Goal: Task Accomplishment & Management: Manage account settings

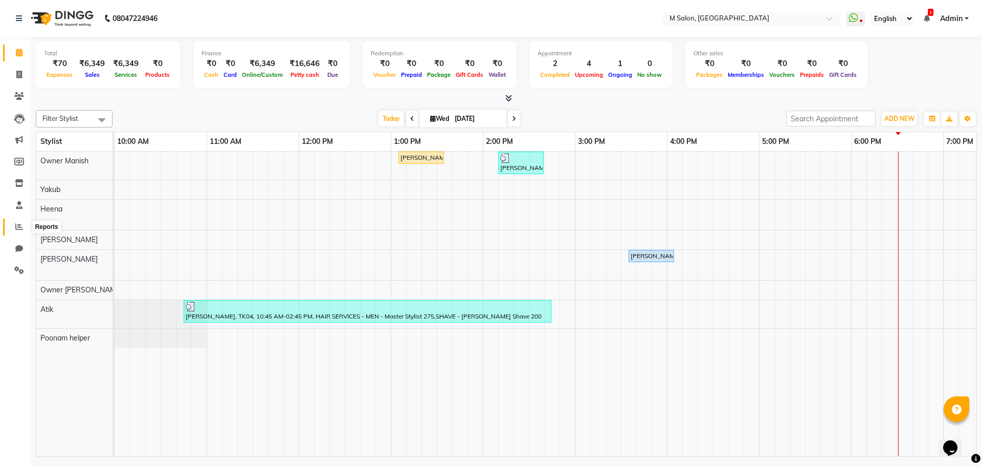
click at [20, 221] on span at bounding box center [19, 227] width 18 height 12
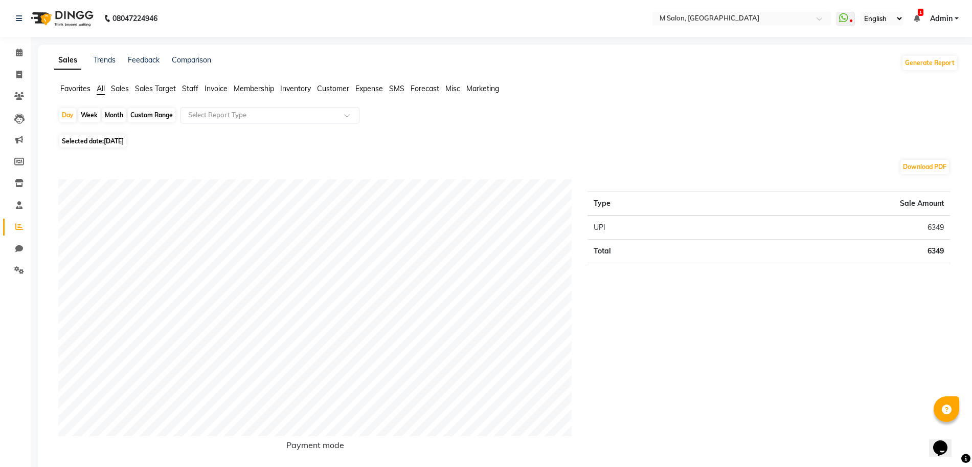
click at [156, 87] on span "Sales Target" at bounding box center [155, 88] width 41 height 9
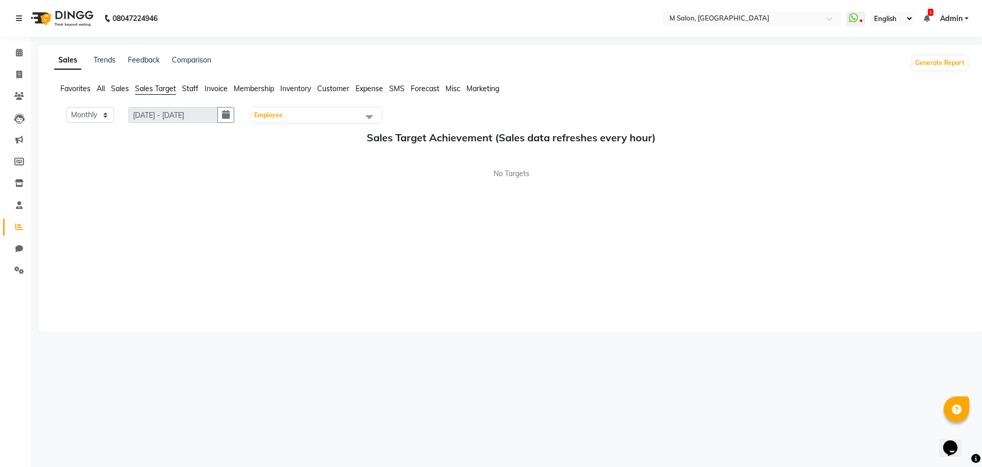
click at [195, 86] on span "Staff" at bounding box center [190, 88] width 16 height 9
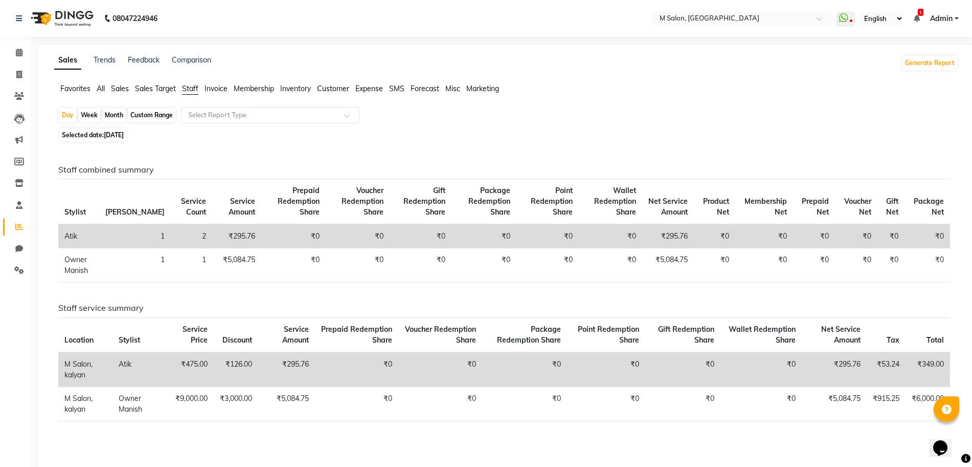
click at [115, 132] on span "[DATE]" at bounding box center [114, 135] width 20 height 8
select select "9"
select select "2025"
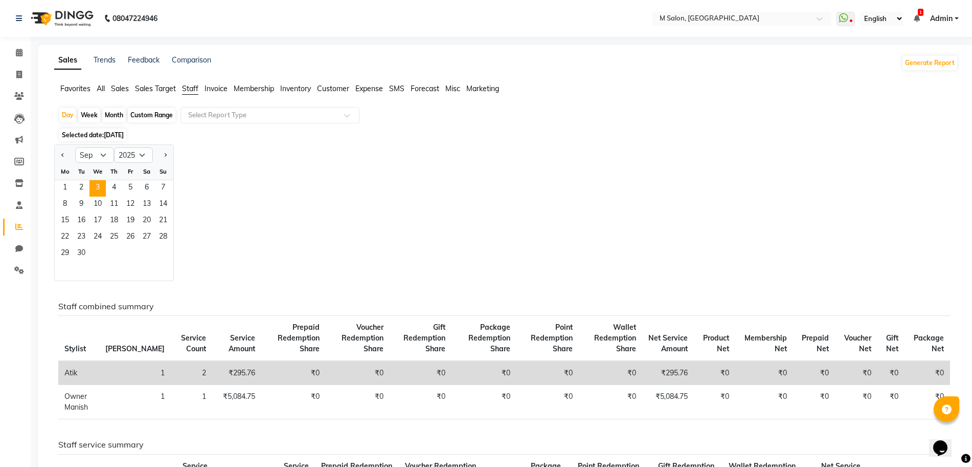
click at [56, 189] on div "1 2 3 4 5 6 7" at bounding box center [114, 188] width 119 height 16
drag, startPoint x: 63, startPoint y: 187, endPoint x: 82, endPoint y: 187, distance: 18.9
click at [82, 187] on div "1 2 3 4 5 6 7" at bounding box center [114, 188] width 119 height 16
click at [60, 187] on span "1" at bounding box center [65, 188] width 16 height 16
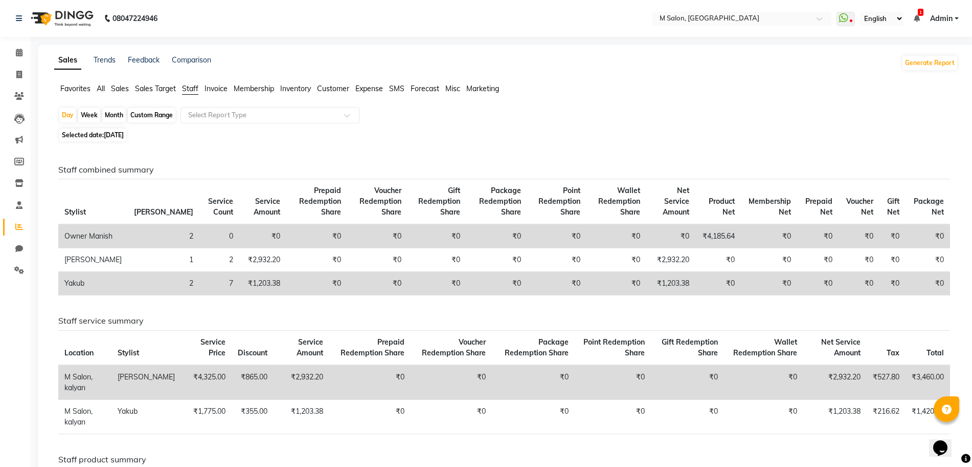
click at [117, 137] on span "[DATE]" at bounding box center [114, 135] width 20 height 8
select select "9"
select select "2025"
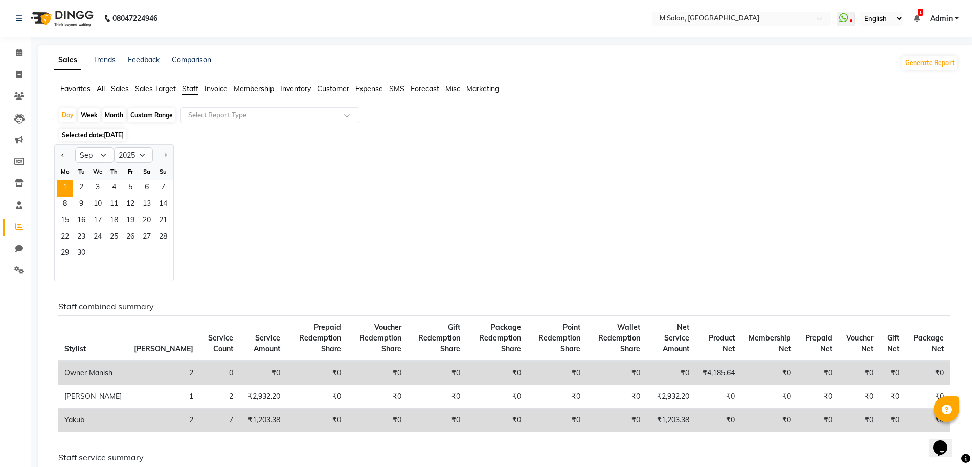
click at [141, 113] on div "Custom Range" at bounding box center [152, 115] width 48 height 14
select select "9"
select select "2025"
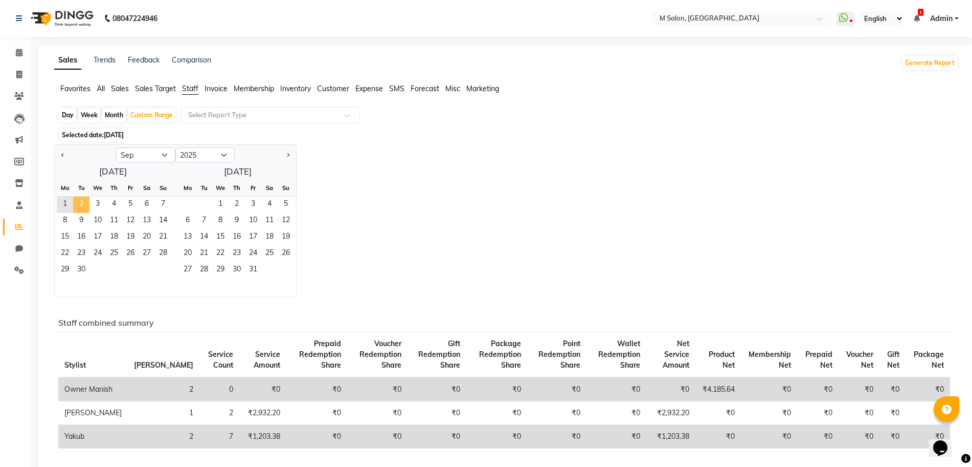
drag, startPoint x: 60, startPoint y: 201, endPoint x: 80, endPoint y: 204, distance: 19.7
click at [80, 204] on div "1 2 3 4 5 6 7" at bounding box center [113, 204] width 117 height 16
click at [80, 204] on span "2" at bounding box center [81, 204] width 16 height 16
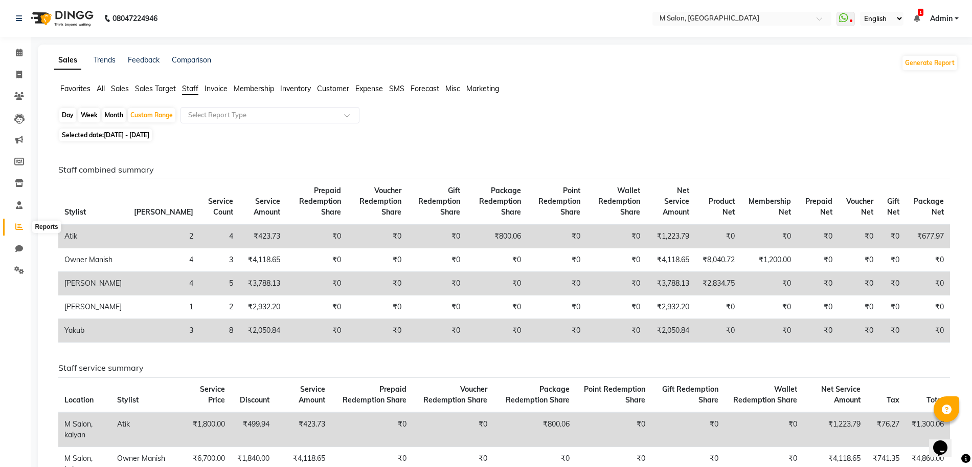
click at [19, 226] on icon at bounding box center [19, 227] width 8 height 8
click at [20, 64] on li "Invoice" at bounding box center [15, 75] width 31 height 22
click at [20, 58] on span at bounding box center [19, 53] width 18 height 12
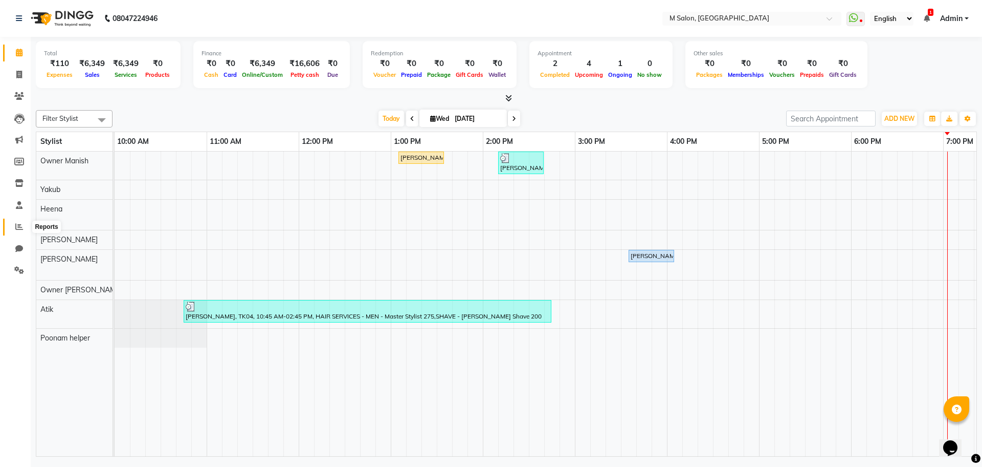
click at [17, 223] on icon at bounding box center [19, 227] width 8 height 8
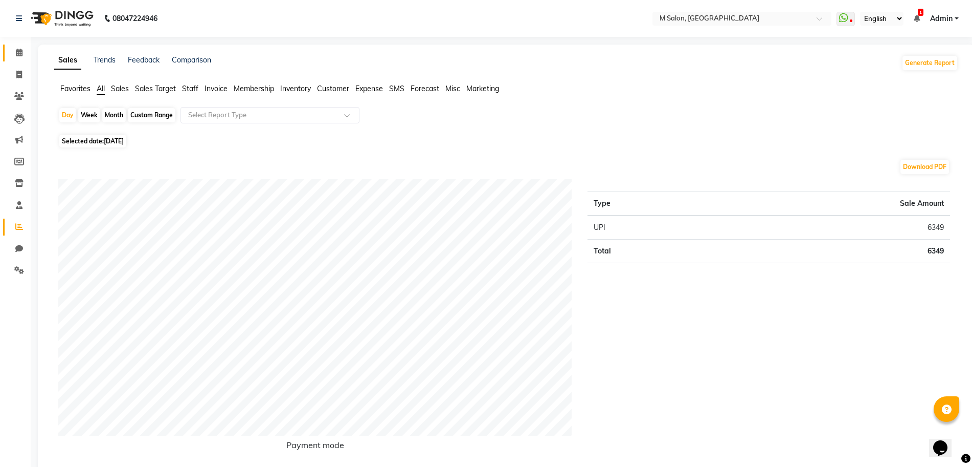
click at [19, 55] on icon at bounding box center [19, 53] width 7 height 8
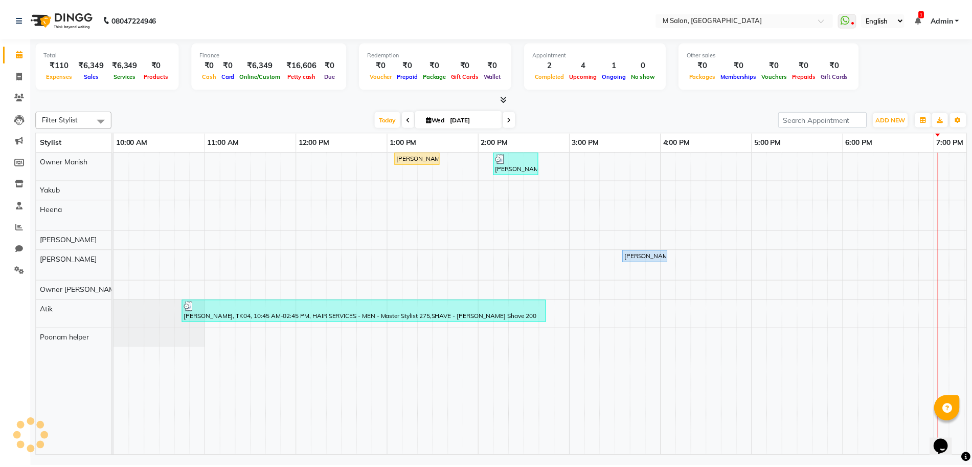
scroll to position [0, 335]
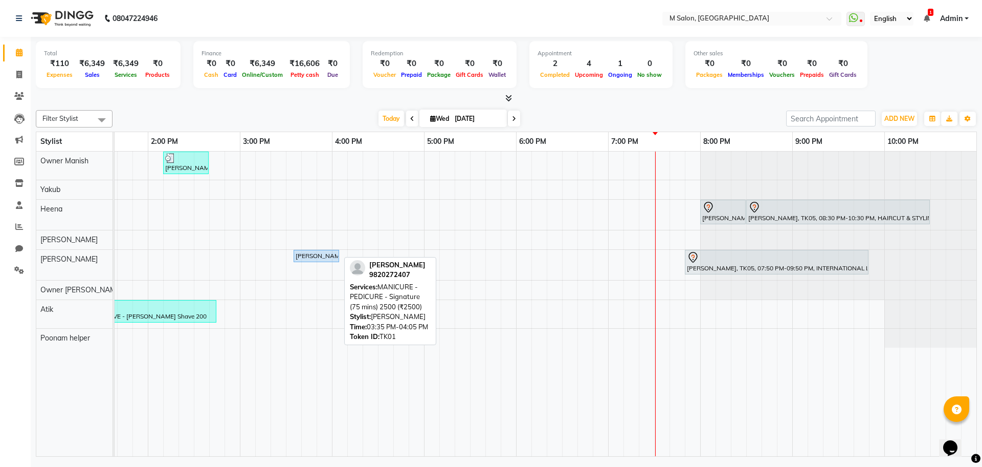
click at [328, 259] on div "[PERSON_NAME], TK01, 03:35 PM-04:05 PM, MANICURE - PEDICURE - Signature (75 min…" at bounding box center [316, 255] width 43 height 9
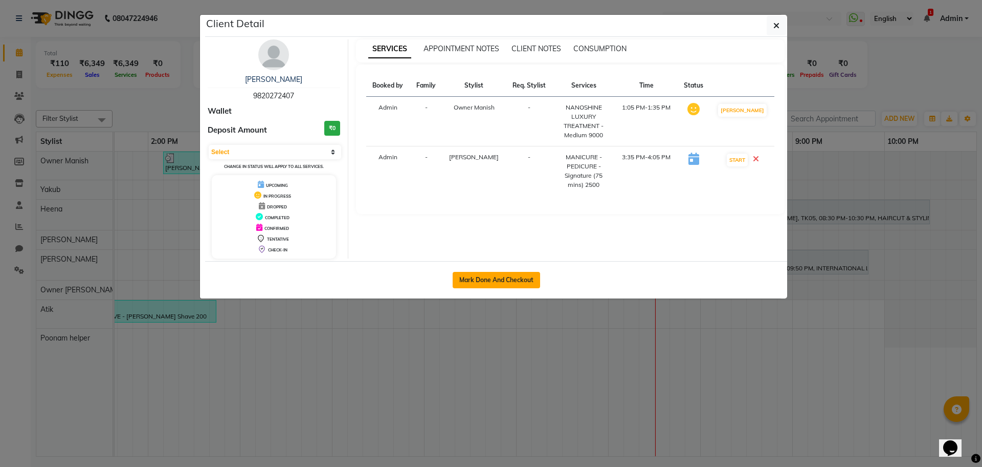
click at [466, 283] on button "Mark Done And Checkout" at bounding box center [496, 280] width 87 height 16
select select "service"
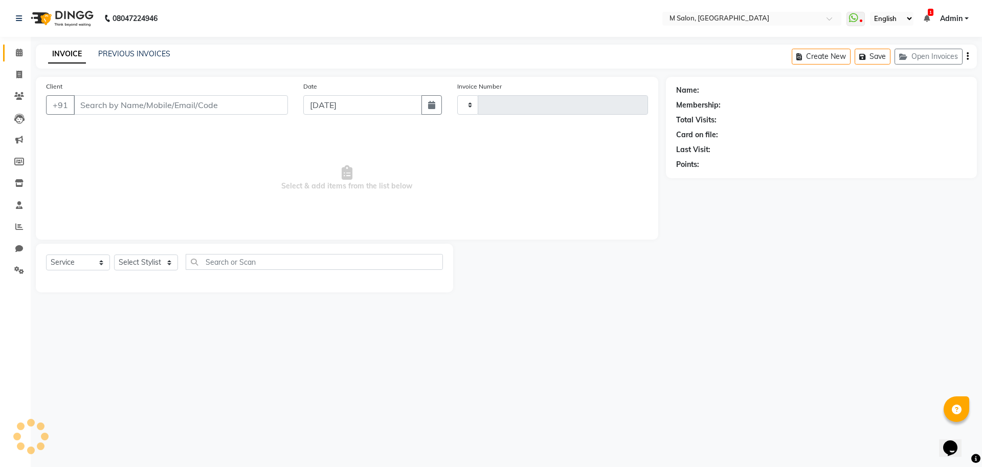
type input "0327"
select select "8655"
type input "9820272407"
select select "88050"
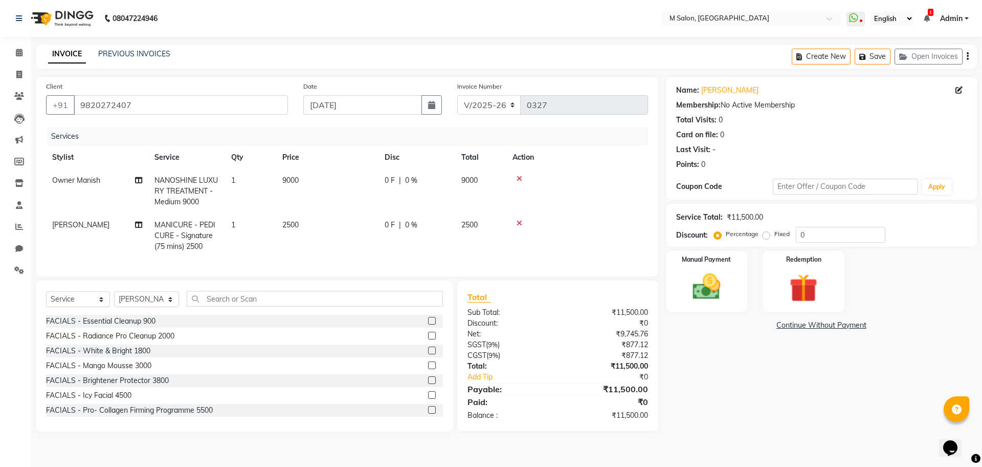
click at [381, 188] on td "0 F | 0 %" at bounding box center [417, 191] width 77 height 45
select select "86896"
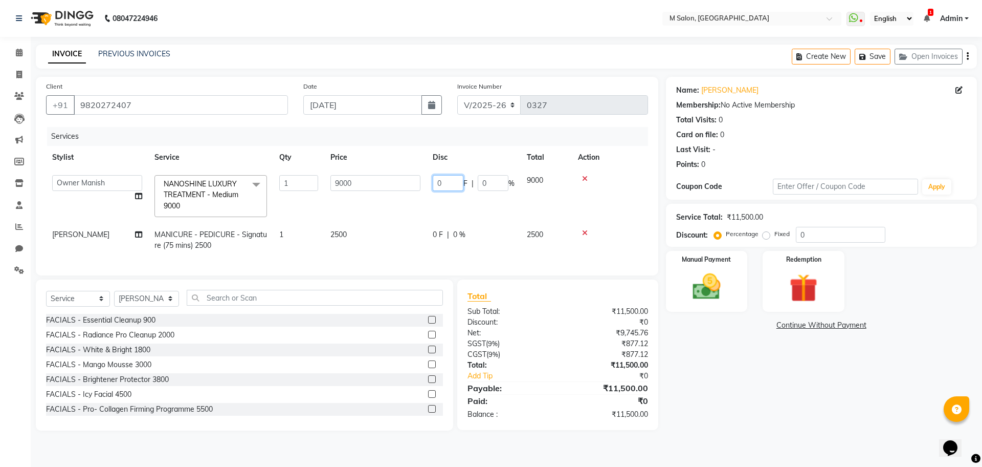
click at [455, 184] on input "0" at bounding box center [448, 183] width 31 height 16
type input "3000"
click at [250, 301] on input "text" at bounding box center [315, 298] width 256 height 16
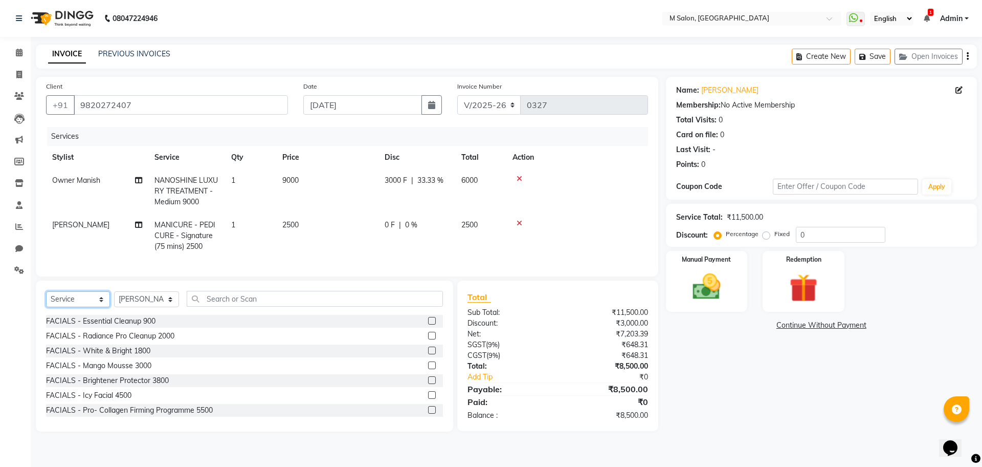
click at [67, 307] on select "Select Service Product Membership Package Voucher Prepaid Gift Card" at bounding box center [78, 299] width 64 height 16
click at [46, 301] on select "Select Service Product Membership Package Voucher Prepaid Gift Card" at bounding box center [78, 299] width 64 height 16
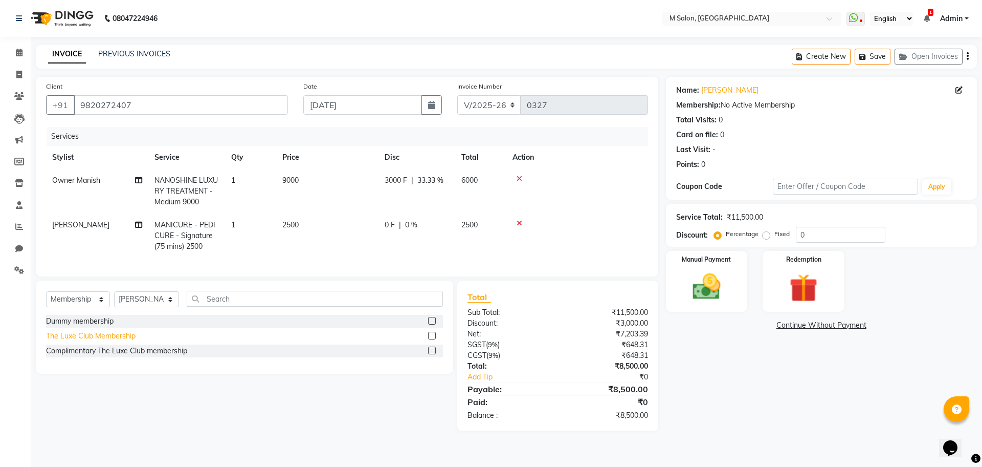
click at [92, 341] on div "The Luxe Club Membership" at bounding box center [91, 335] width 90 height 11
select select "select"
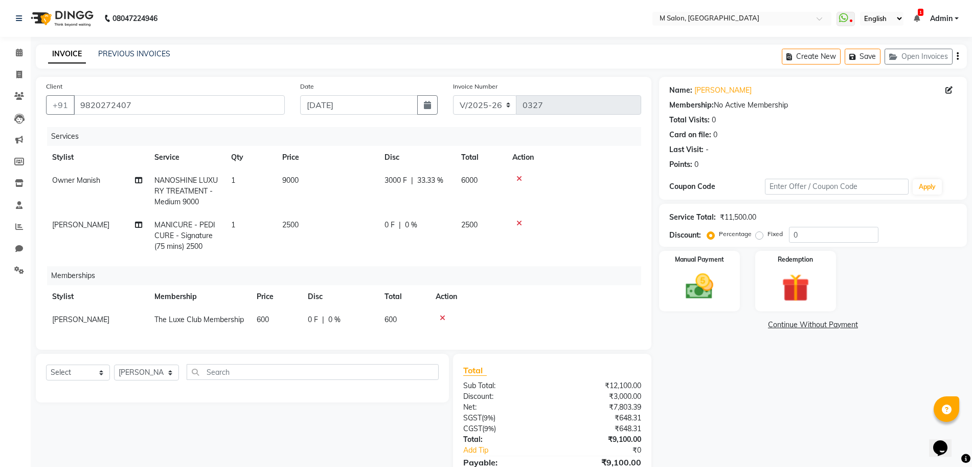
click at [96, 173] on td "Owner Manish" at bounding box center [97, 191] width 102 height 45
select select "86896"
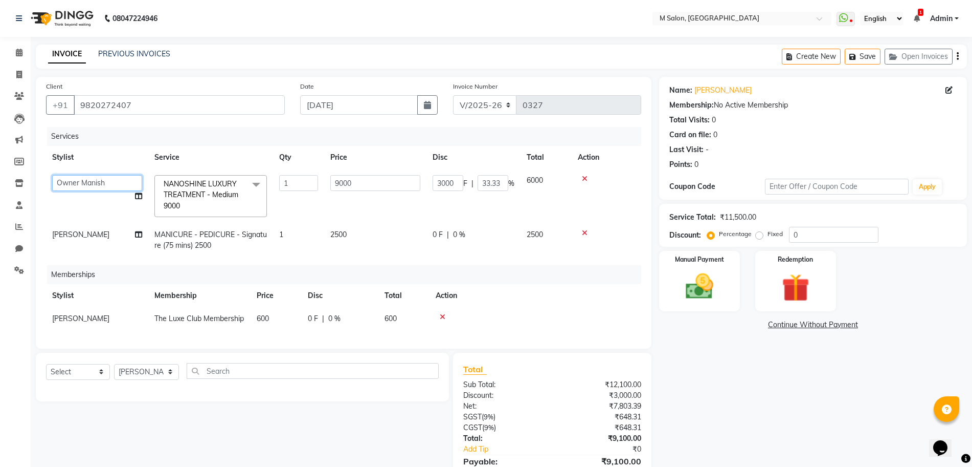
click at [81, 181] on select "[PERSON_NAME] Owner Manish Owner [PERSON_NAME] helper [PERSON_NAME] [PERSON_NAM…" at bounding box center [97, 183] width 90 height 16
select select "87581"
click at [457, 238] on span "0 %" at bounding box center [459, 234] width 12 height 11
select select "88050"
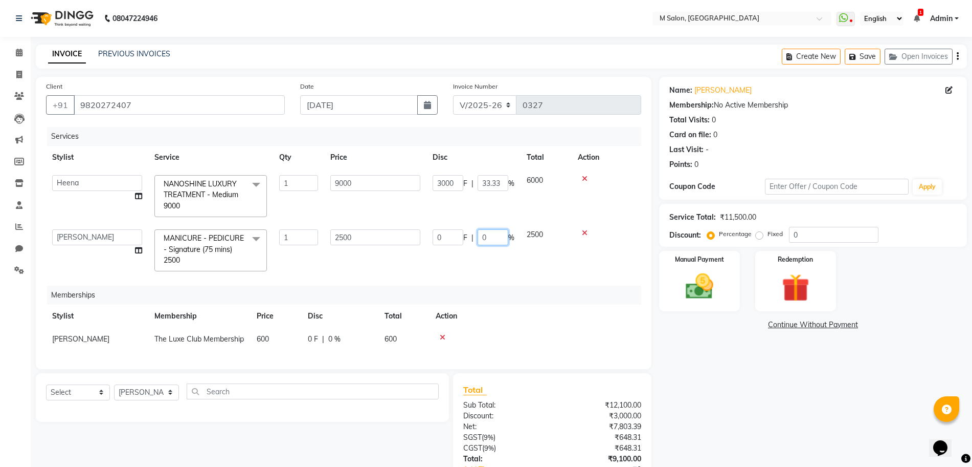
click at [498, 242] on input "0" at bounding box center [493, 237] width 31 height 16
type input "20"
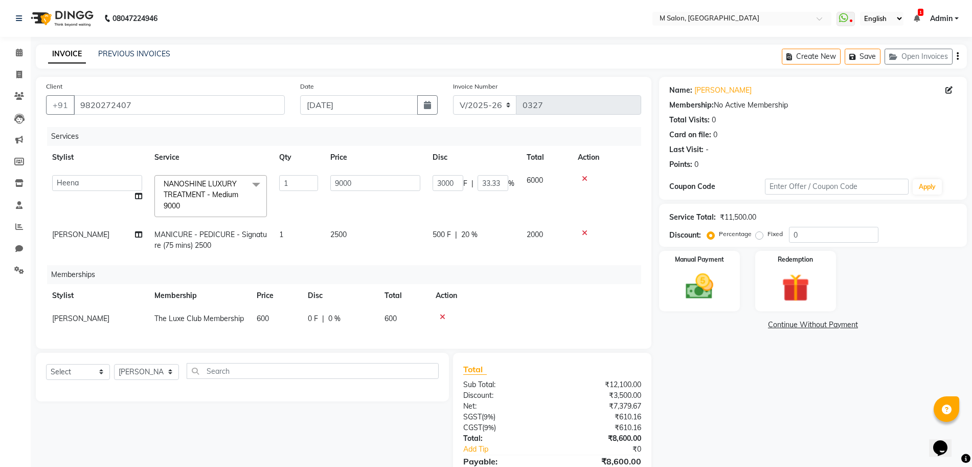
click at [531, 260] on div "Services Stylist Service Qty Price Disc Total Action [PERSON_NAME] Owner Manish…" at bounding box center [343, 232] width 595 height 211
click at [526, 277] on div "Memberships" at bounding box center [348, 274] width 602 height 19
click at [527, 311] on td at bounding box center [536, 318] width 212 height 23
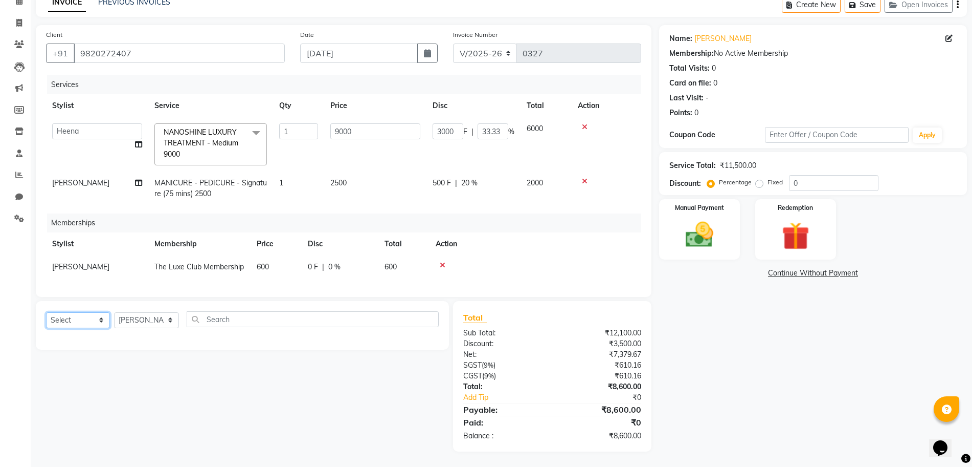
click at [72, 315] on select "Select Service Product Package Voucher Prepaid Gift Card" at bounding box center [78, 320] width 64 height 16
select select "product"
click at [46, 312] on select "Select Service Product Package Voucher Prepaid Gift Card" at bounding box center [78, 320] width 64 height 16
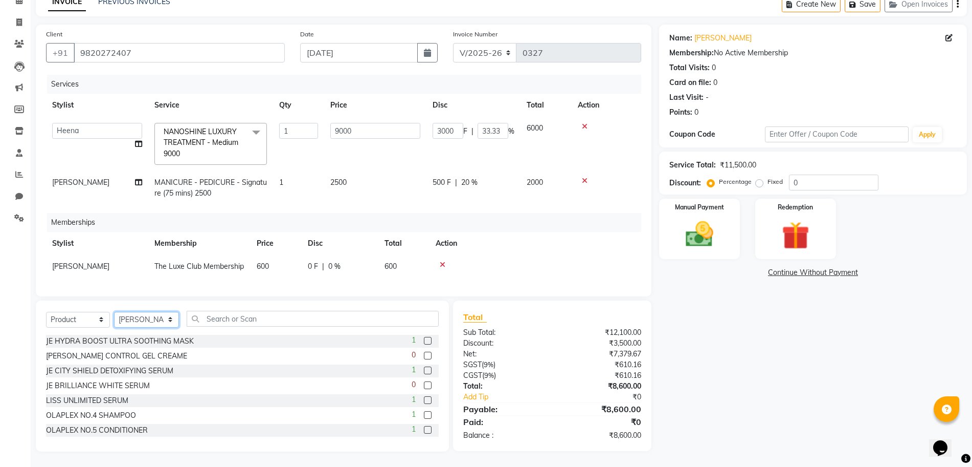
click at [142, 314] on select "Select Stylist [PERSON_NAME] Owner [PERSON_NAME] Owner [PERSON_NAME] Poonam hel…" at bounding box center [146, 320] width 65 height 16
click at [114, 312] on select "Select Stylist [PERSON_NAME] Owner [PERSON_NAME] Owner [PERSON_NAME] Poonam hel…" at bounding box center [146, 320] width 65 height 16
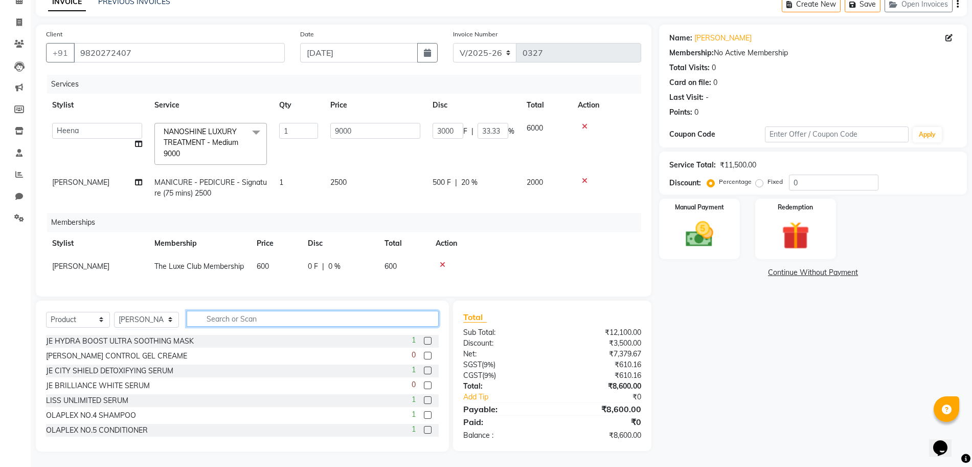
click at [222, 318] on input "text" at bounding box center [313, 319] width 252 height 16
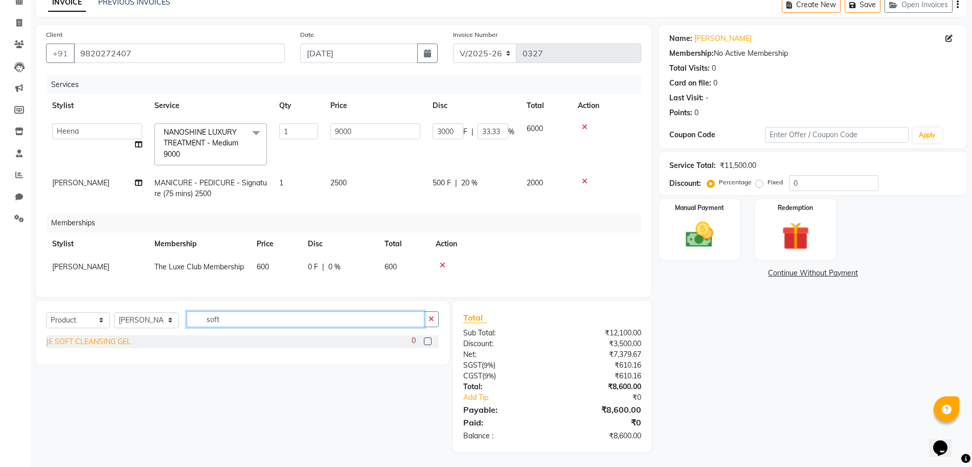
type input "soft"
click at [99, 341] on div "JE SOFT CLEANSING GEL" at bounding box center [88, 341] width 85 height 11
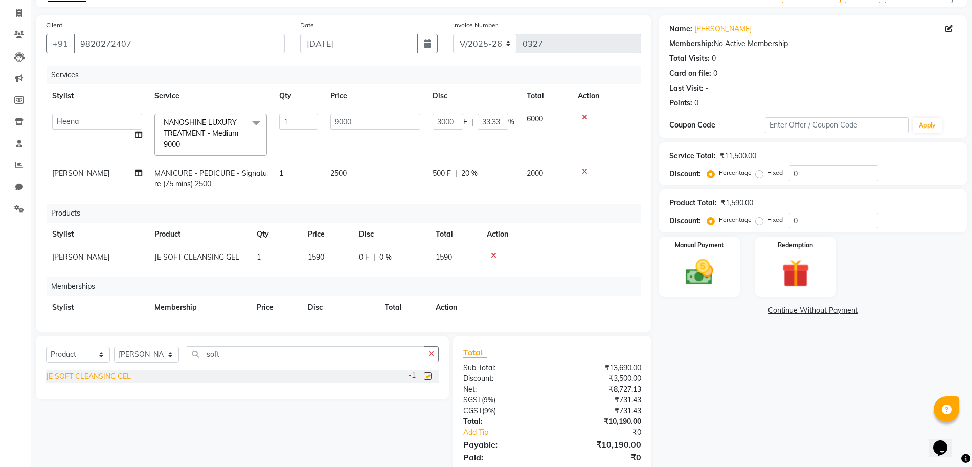
checkbox input "false"
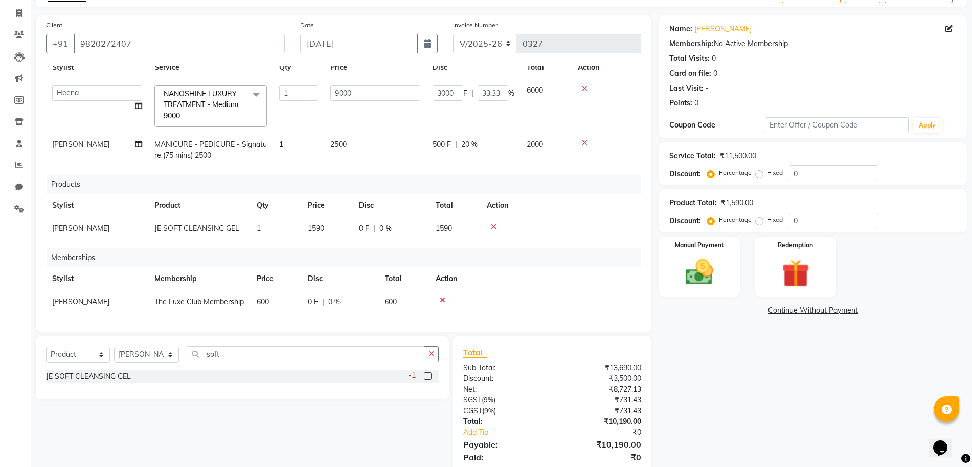
click at [380, 223] on span "0 %" at bounding box center [386, 228] width 12 height 11
select select "88050"
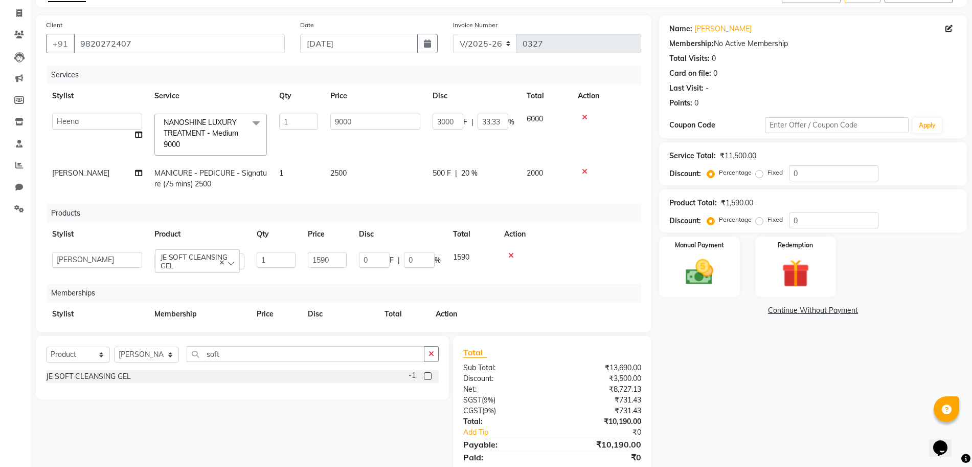
scroll to position [96, 0]
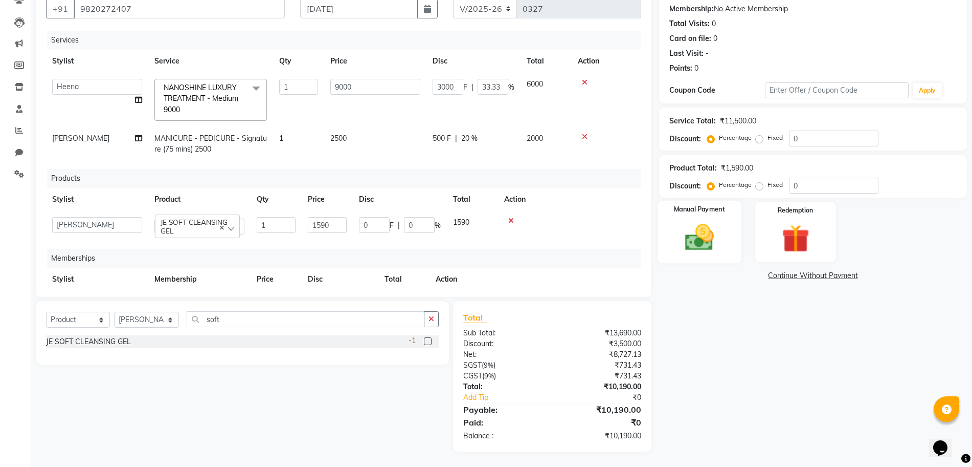
click at [692, 240] on img at bounding box center [699, 236] width 47 height 33
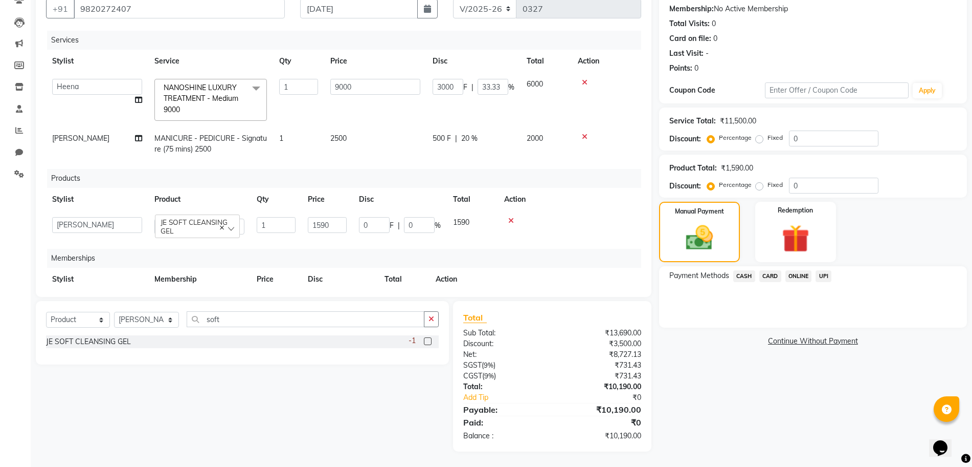
click at [747, 282] on div "CASH" at bounding box center [742, 277] width 26 height 14
click at [744, 278] on span "CASH" at bounding box center [745, 276] width 22 height 12
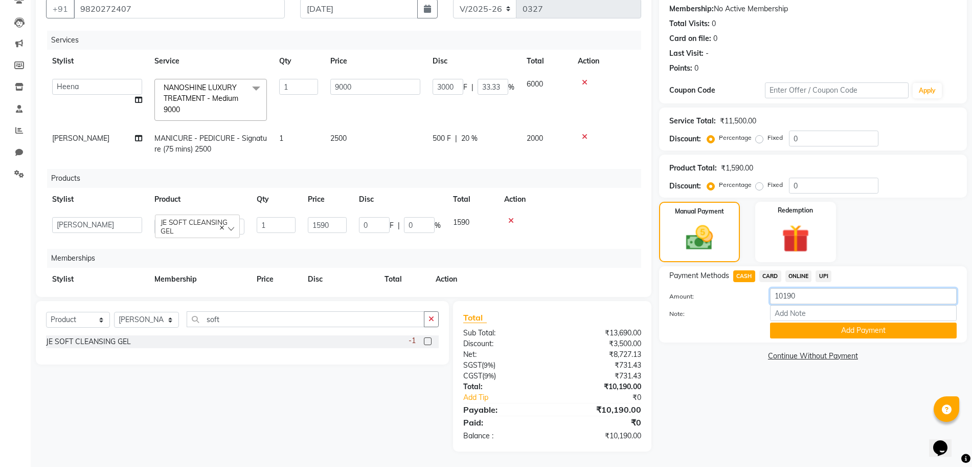
drag, startPoint x: 811, startPoint y: 300, endPoint x: 736, endPoint y: 297, distance: 75.8
click at [736, 297] on div "Amount: 10190" at bounding box center [813, 296] width 303 height 17
type input "7000"
click at [818, 329] on button "Add Payment" at bounding box center [863, 330] width 187 height 16
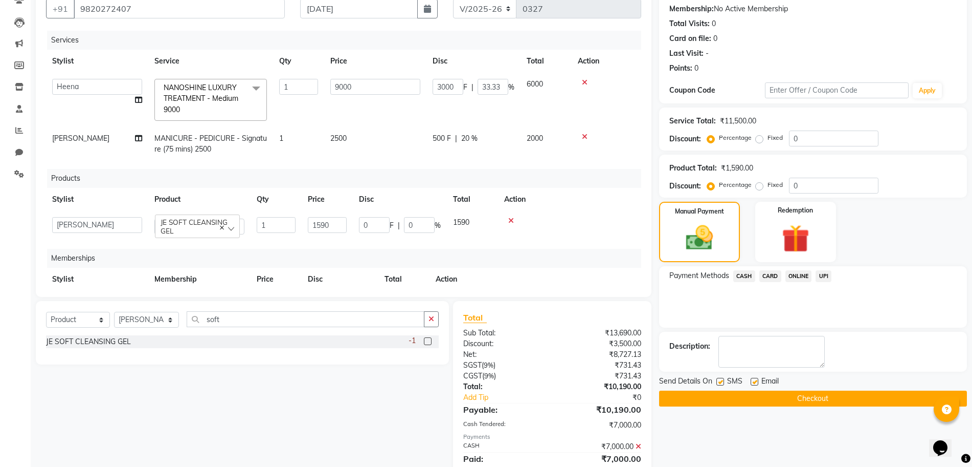
click at [823, 273] on span "UPI" at bounding box center [824, 276] width 16 height 12
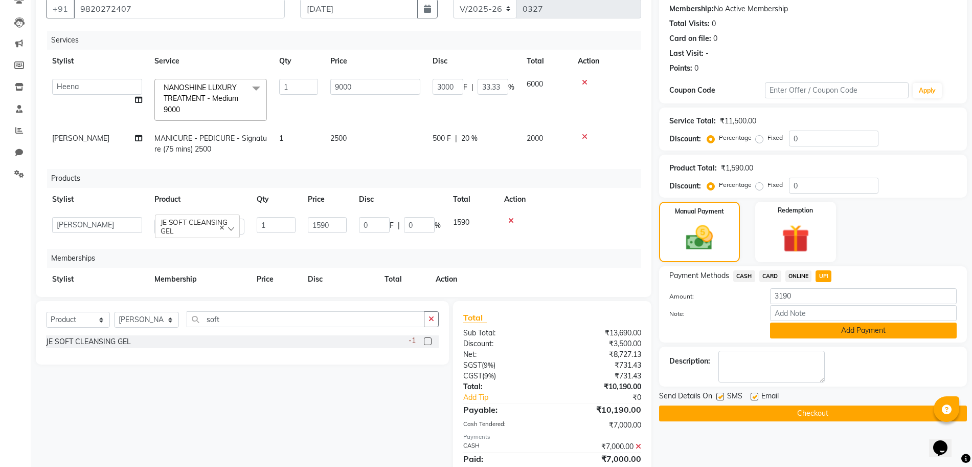
click at [815, 332] on button "Add Payment" at bounding box center [863, 330] width 187 height 16
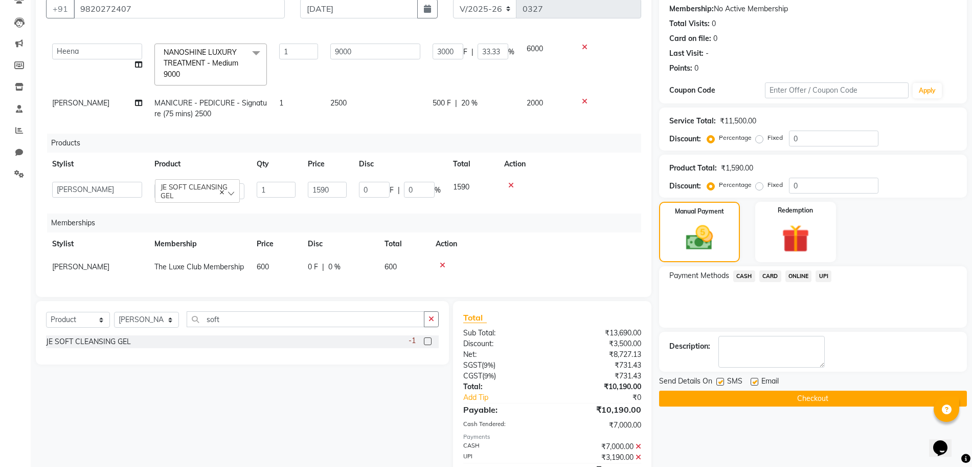
scroll to position [45, 0]
click at [713, 400] on button "Checkout" at bounding box center [813, 398] width 308 height 16
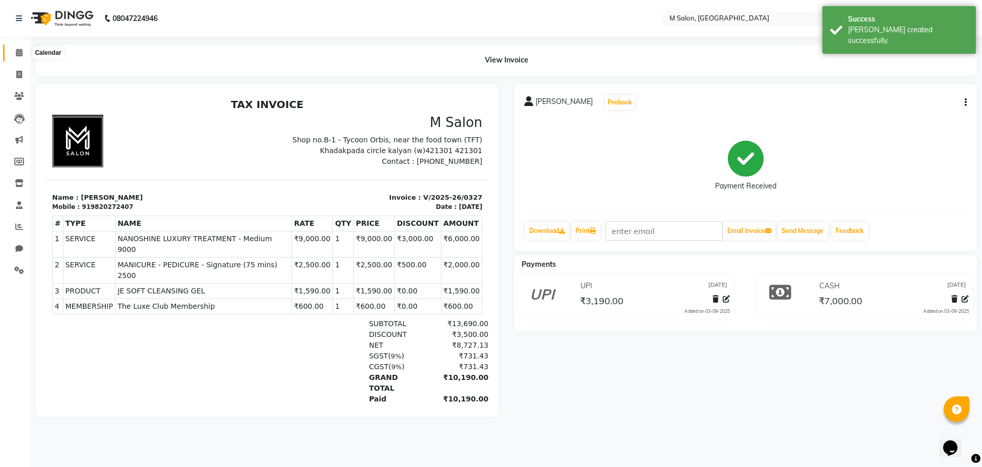
click at [14, 55] on span at bounding box center [19, 53] width 18 height 12
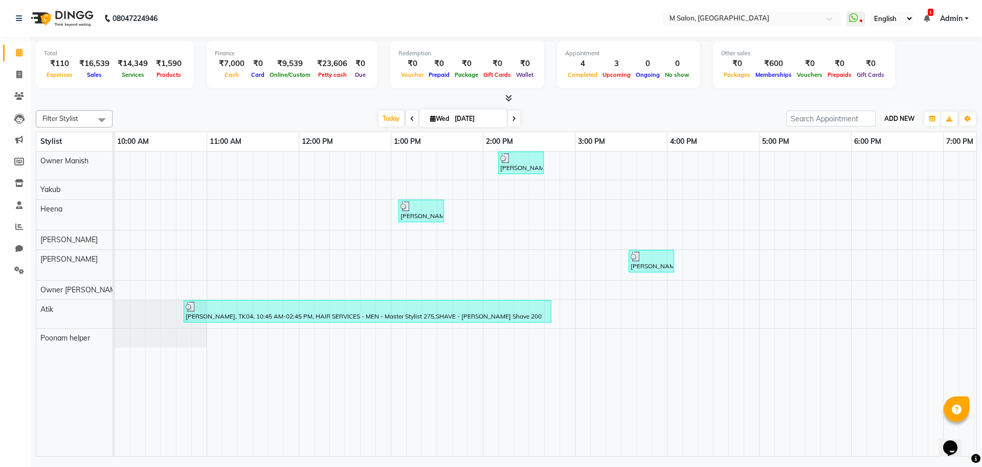
click at [891, 117] on span "ADD NEW" at bounding box center [899, 119] width 30 height 8
click at [859, 166] on link "Add Expense" at bounding box center [876, 164] width 81 height 13
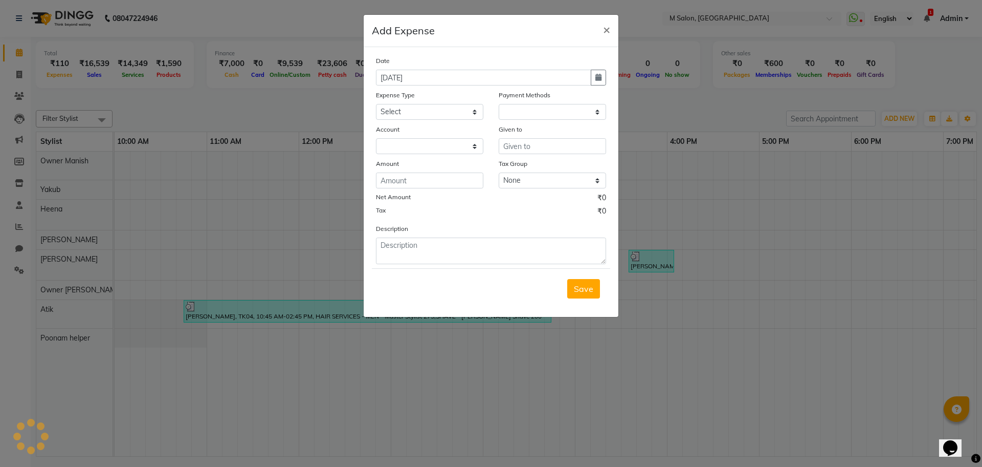
select select "1"
select select "7908"
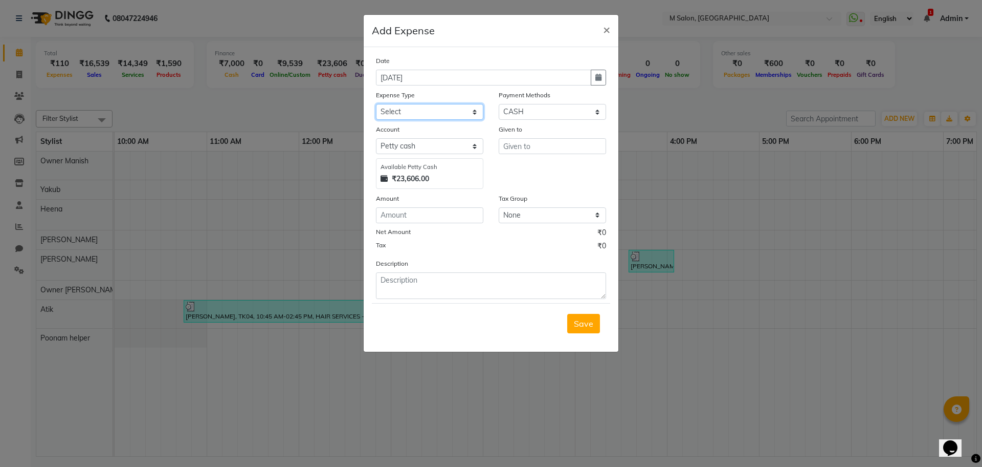
click at [442, 115] on select "Select Advance Salary Bank charges Car maintenance Cash transfer to bank Cash t…" at bounding box center [429, 112] width 107 height 16
click at [376, 104] on select "Select Advance Salary Bank charges Car maintenance Cash transfer to bank Cash t…" at bounding box center [429, 112] width 107 height 16
drag, startPoint x: 417, startPoint y: 112, endPoint x: 409, endPoint y: 148, distance: 36.6
click at [409, 148] on div "Date [DATE] Expense Type Select Advance Salary Bank charges Car maintenance Cas…" at bounding box center [491, 176] width 230 height 243
select select "16"
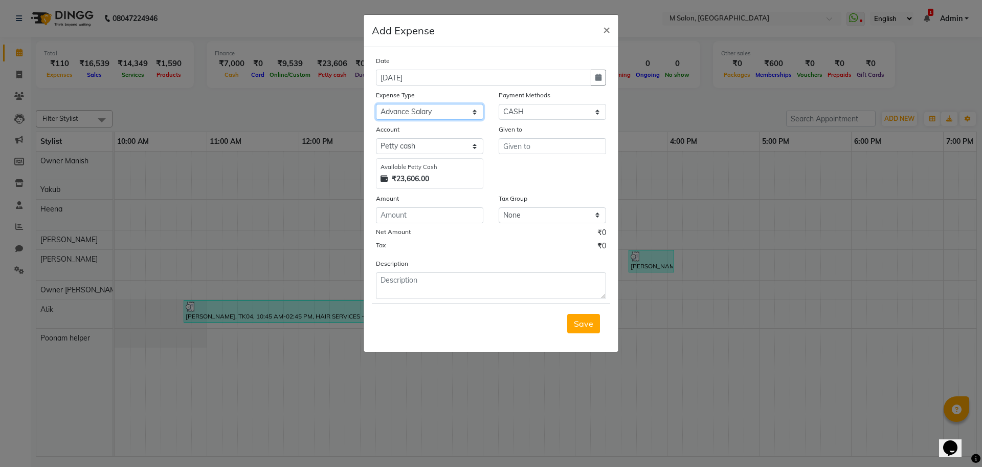
click at [376, 104] on select "Select Advance Salary Bank charges Car maintenance Cash transfer to bank Cash t…" at bounding box center [429, 112] width 107 height 16
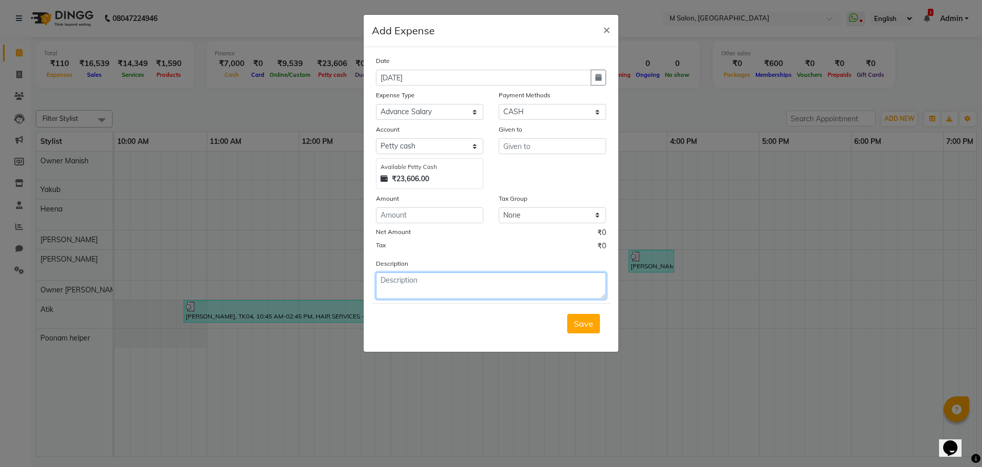
click at [402, 280] on textarea at bounding box center [491, 285] width 230 height 27
type textarea "5"
type textarea "1"
type textarea "500 to atik"
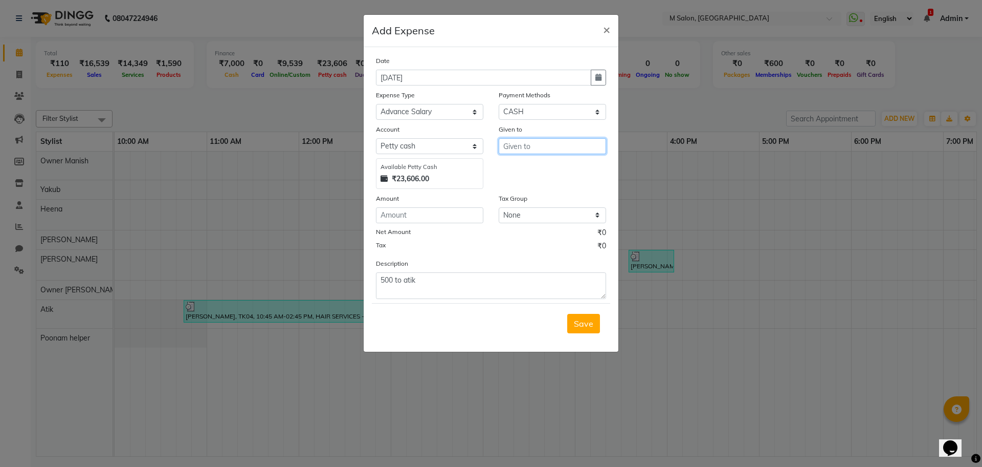
click at [546, 151] on input "text" at bounding box center [552, 146] width 107 height 16
click at [527, 170] on button "Atik" at bounding box center [539, 168] width 81 height 16
type input "Atik"
click at [589, 330] on button "Save" at bounding box center [583, 323] width 33 height 19
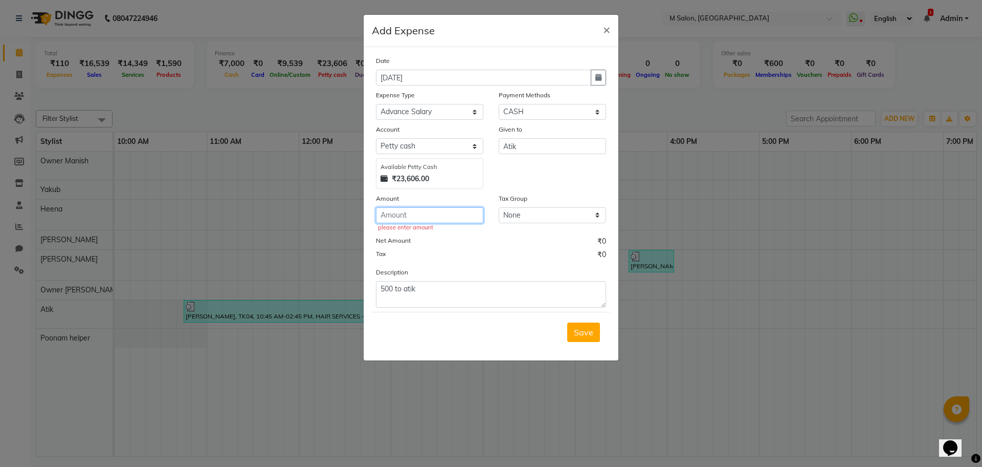
click at [416, 218] on input "number" at bounding box center [429, 215] width 107 height 16
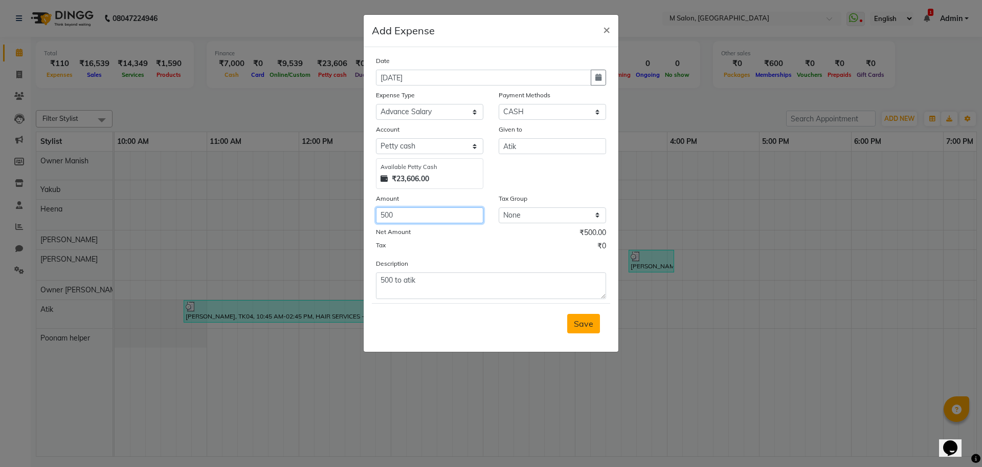
type input "500"
click at [587, 317] on button "Save" at bounding box center [583, 323] width 33 height 19
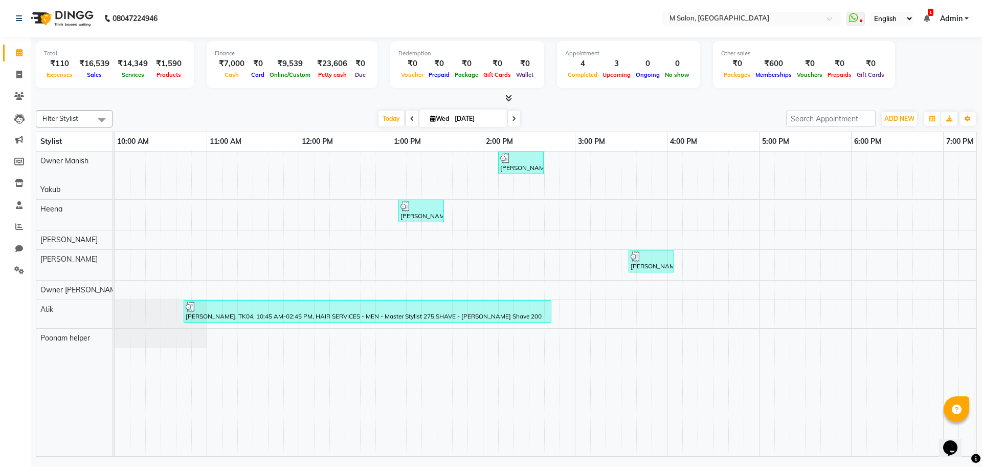
click at [510, 121] on span at bounding box center [514, 118] width 12 height 16
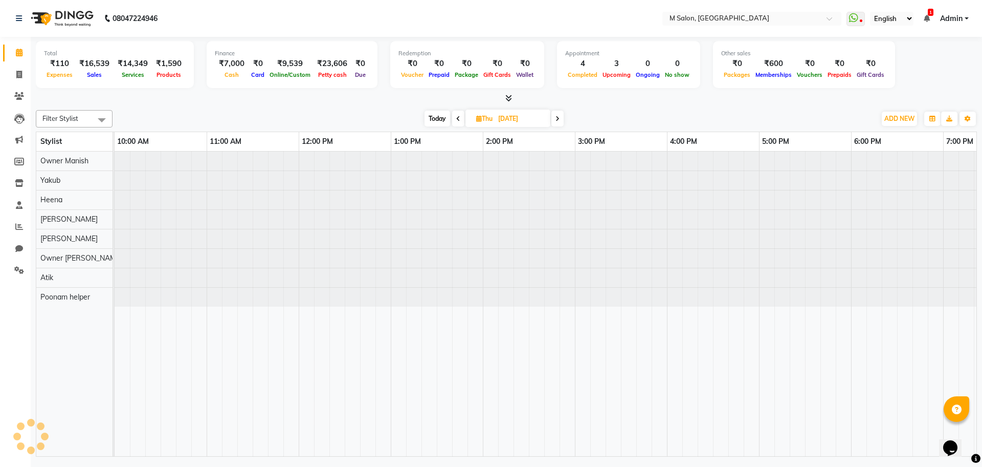
scroll to position [0, 335]
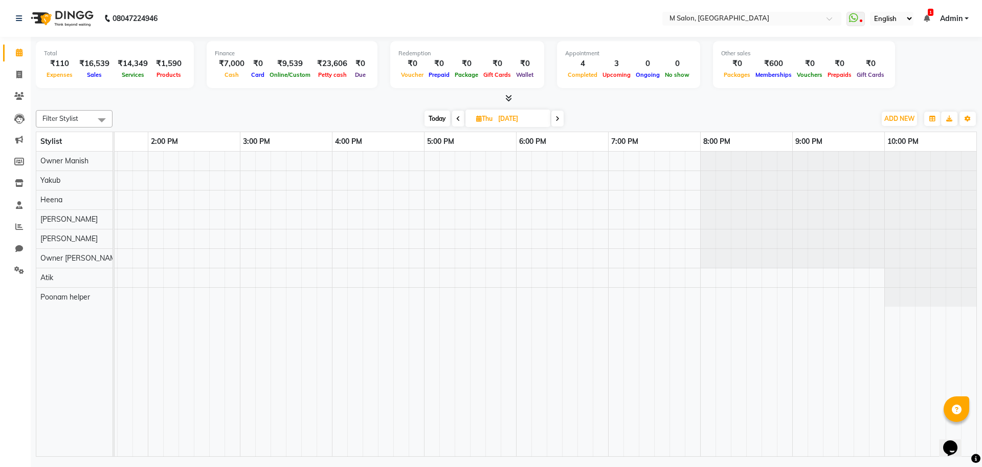
click at [556, 122] on span at bounding box center [557, 118] width 12 height 16
type input "[DATE]"
click at [380, 204] on div at bounding box center [378, 303] width 1197 height 304
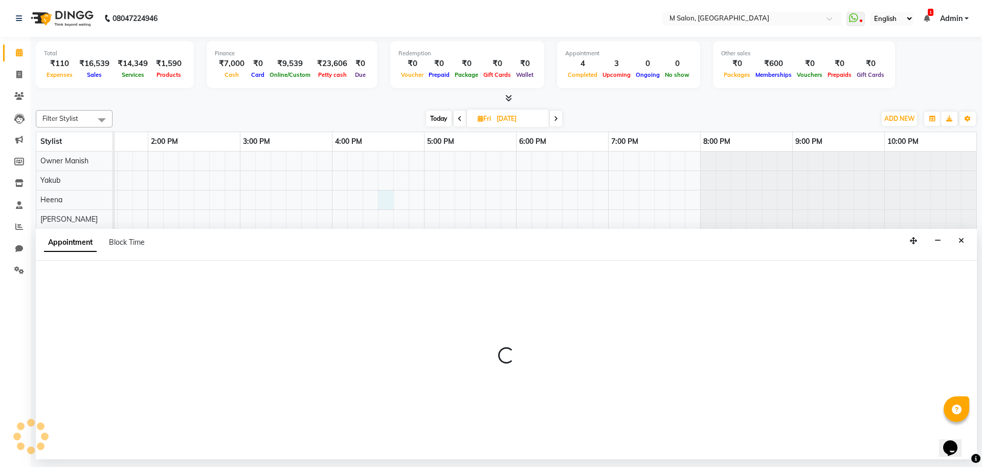
select select "87581"
select select "990"
select select "tentative"
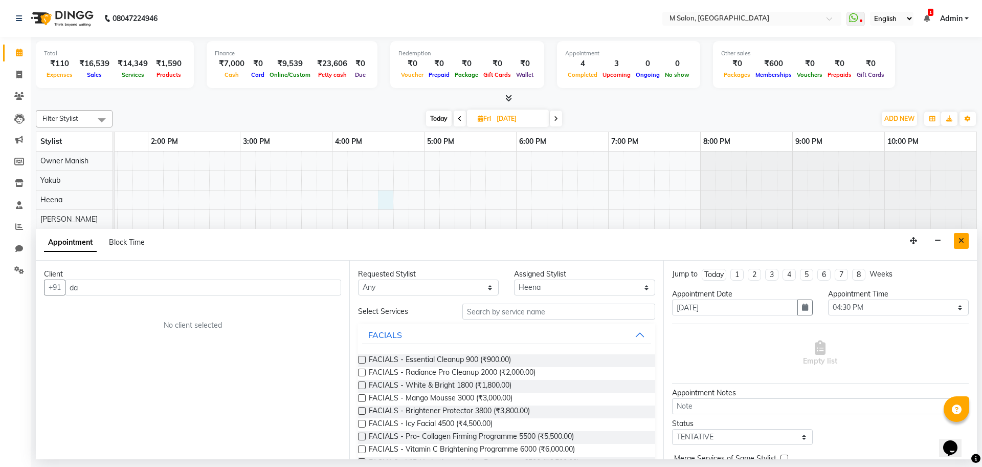
type input "da"
click at [955, 235] on button "Close" at bounding box center [961, 241] width 15 height 16
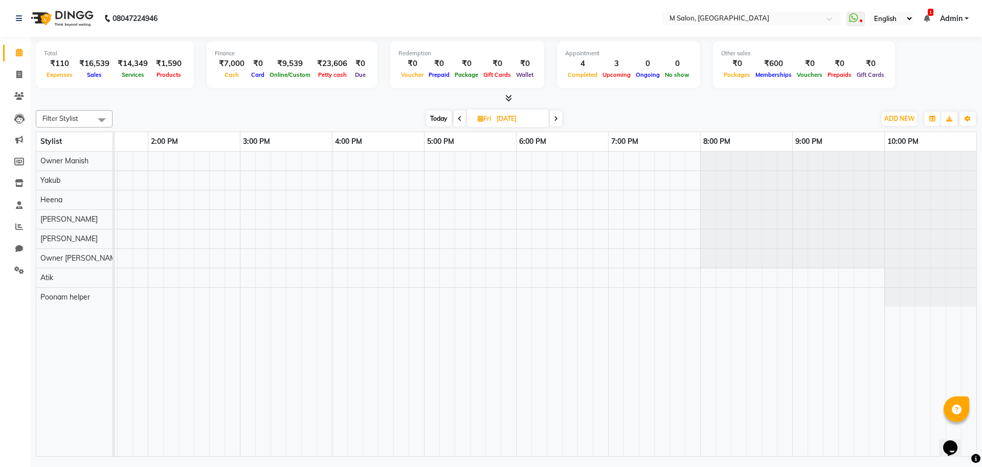
click at [442, 115] on span "Today" at bounding box center [439, 118] width 26 height 16
type input "[DATE]"
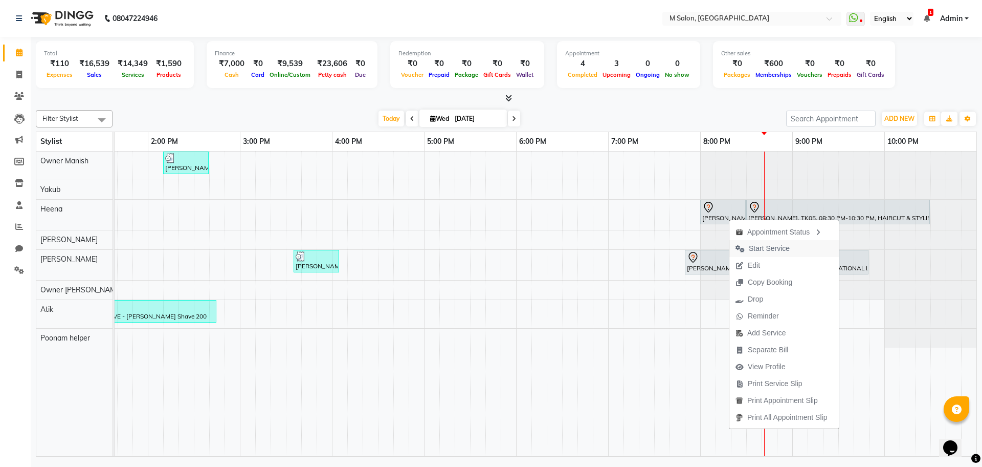
click at [759, 248] on span "Start Service" at bounding box center [769, 248] width 41 height 11
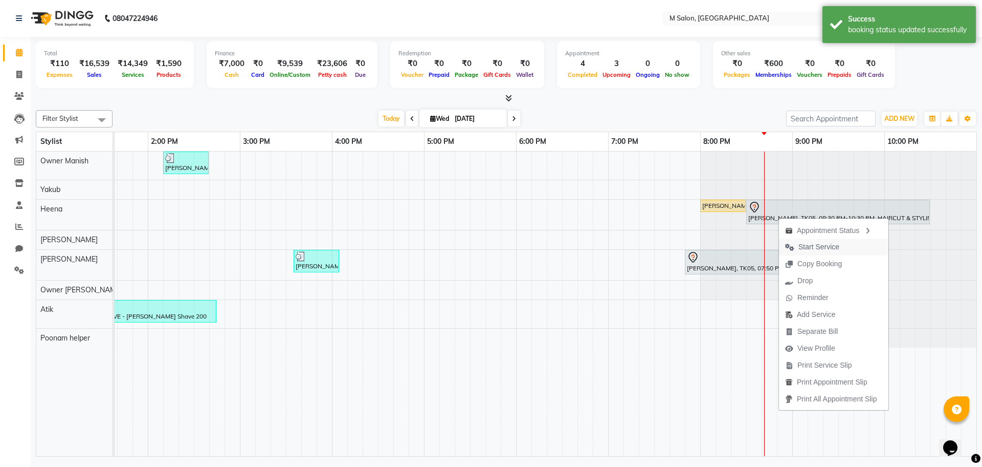
click at [795, 243] on span "Start Service" at bounding box center [812, 246] width 67 height 17
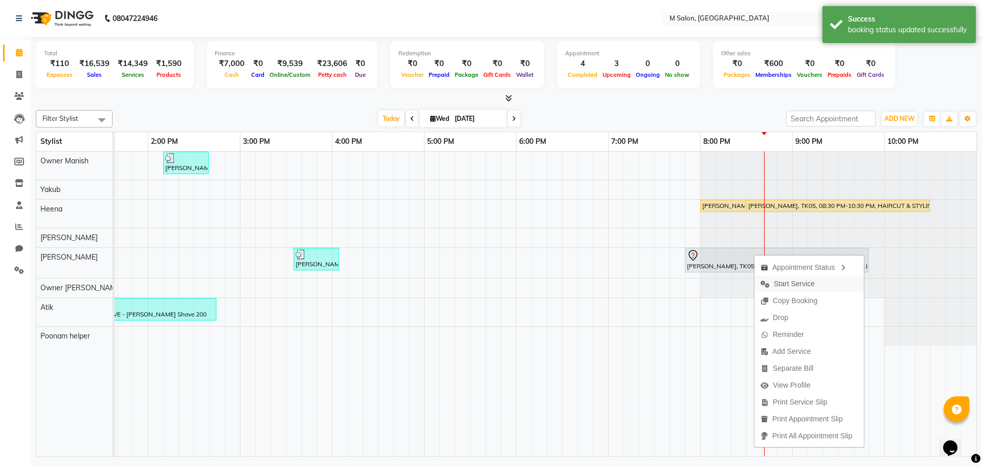
click at [774, 282] on span "Start Service" at bounding box center [794, 283] width 41 height 11
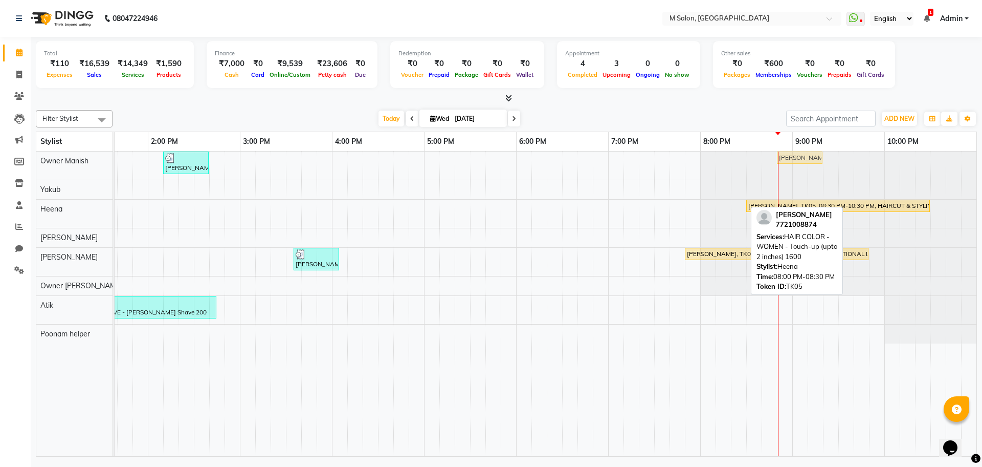
drag, startPoint x: 728, startPoint y: 204, endPoint x: 802, endPoint y: 174, distance: 79.6
click at [802, 174] on tbody "[PERSON_NAME] more, TK03, 02:10 PM-02:40 PM, NANOSHINE LUXURY TREATMENT - Mediu…" at bounding box center [378, 247] width 1197 height 192
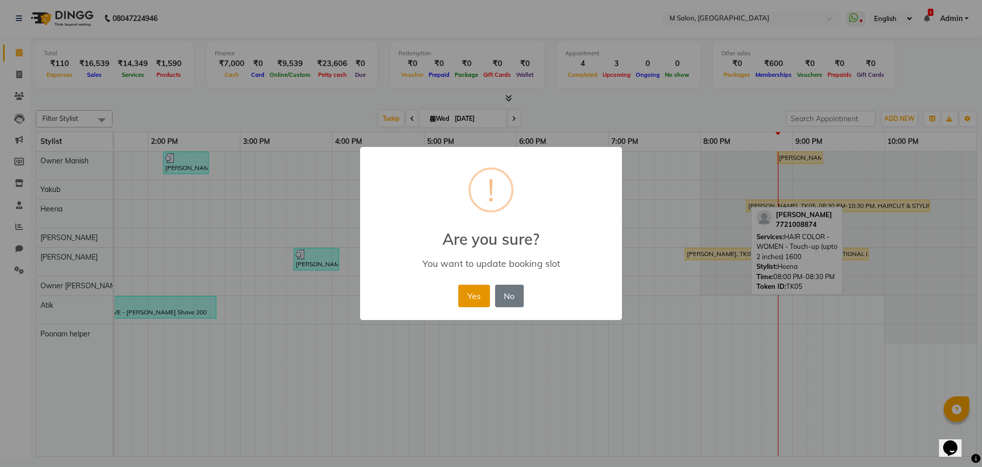
click at [482, 290] on button "Yes" at bounding box center [473, 295] width 31 height 23
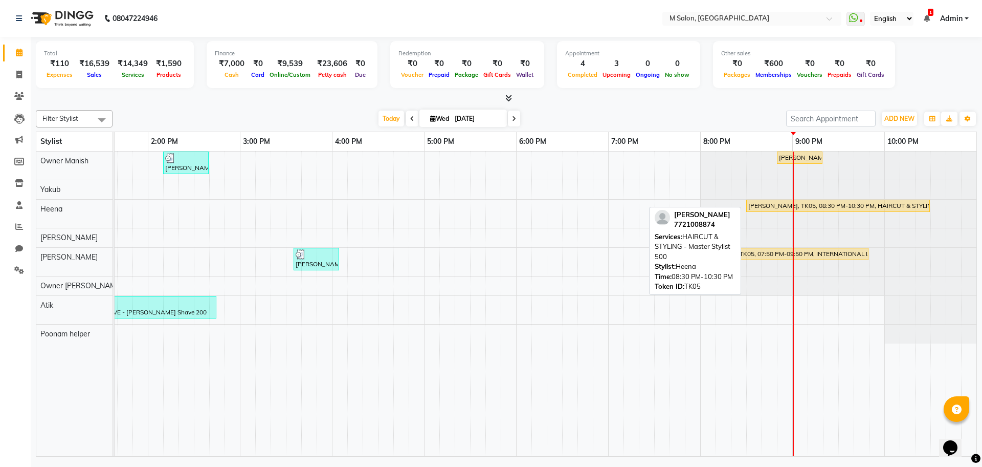
click at [764, 207] on div "[PERSON_NAME], TK05, 08:30 PM-10:30 PM, HAIRCUT & STYLING - Master Stylist 500" at bounding box center [838, 205] width 182 height 9
select select "1"
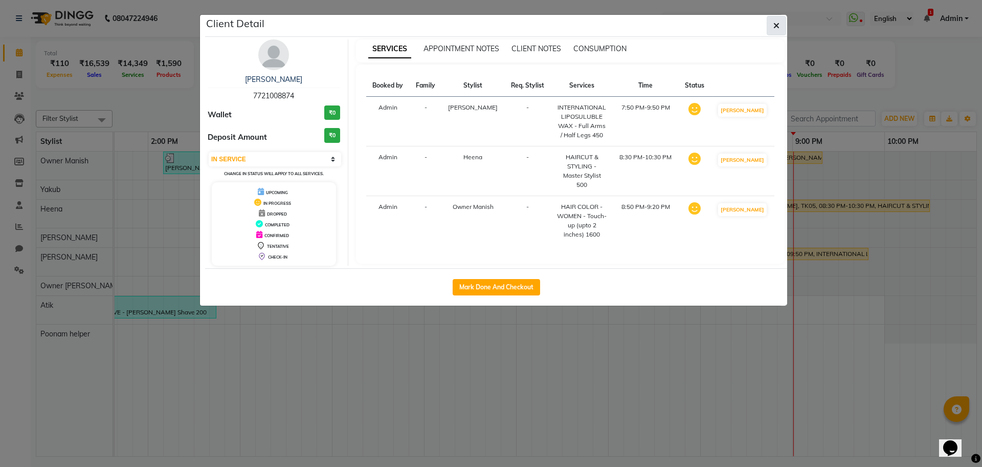
click at [774, 30] on span "button" at bounding box center [776, 25] width 6 height 10
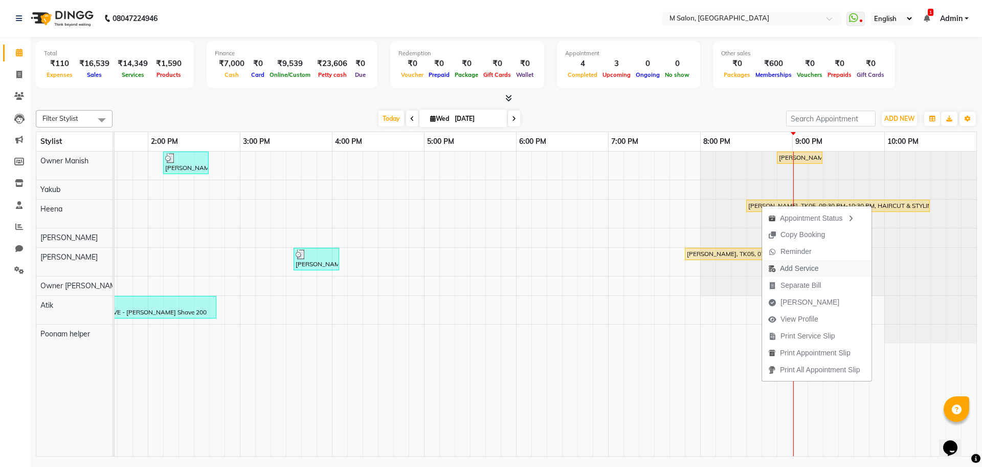
click at [787, 271] on span "Add Service" at bounding box center [799, 268] width 38 height 11
select select "87581"
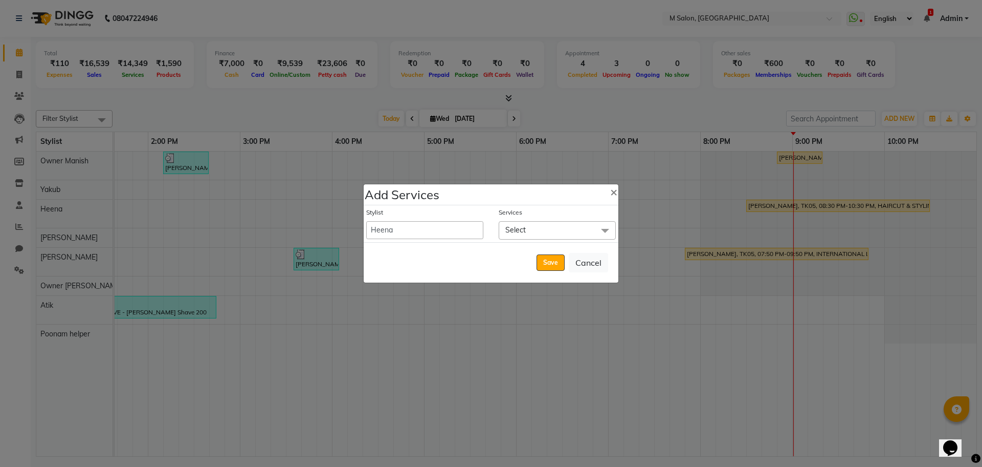
click at [535, 236] on span "Select" at bounding box center [557, 230] width 117 height 18
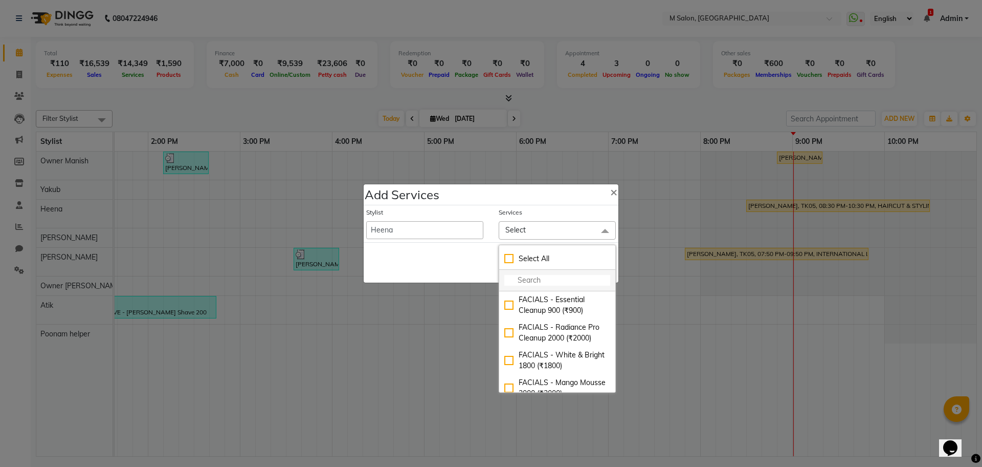
click at [523, 284] on input "multiselect-search" at bounding box center [557, 280] width 106 height 11
type input "pre"
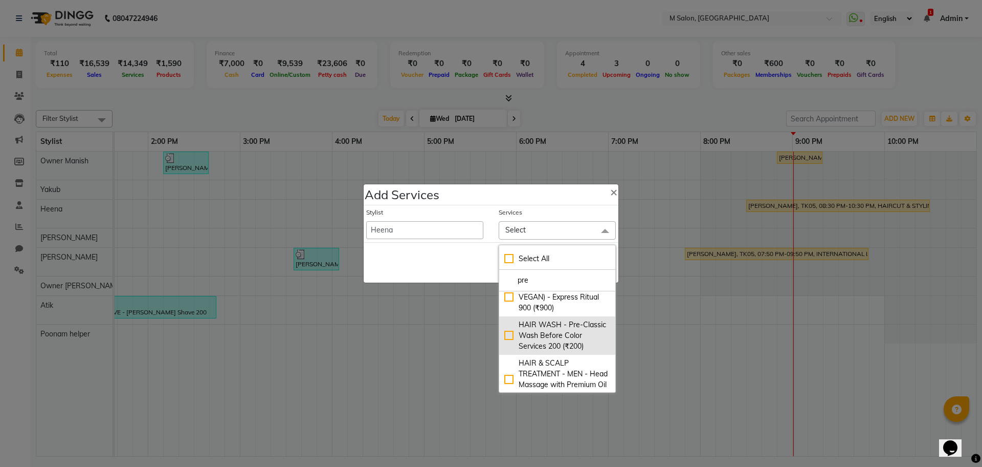
click at [558, 337] on div "HAIR WASH - Pre-Classic Wash Before Color Services 200 (₹200)" at bounding box center [557, 335] width 106 height 32
checkbox input "true"
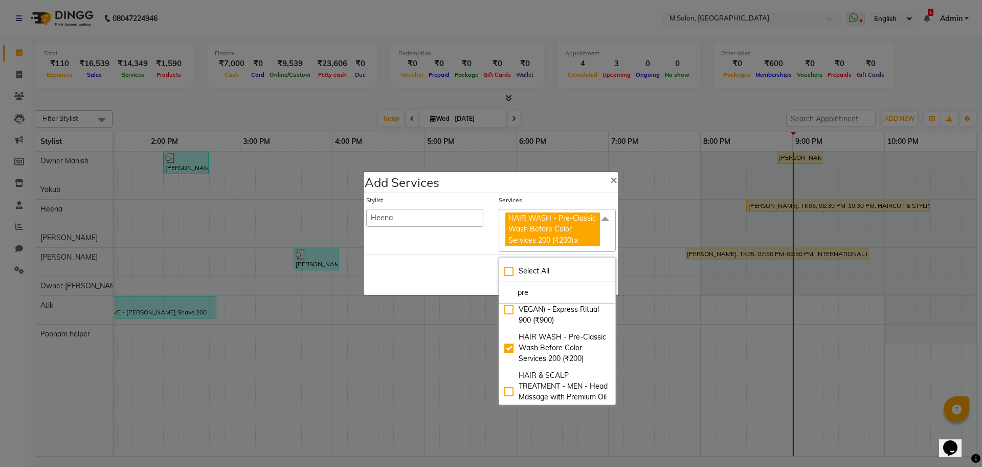
click at [443, 227] on div "Stylist [PERSON_NAME] Owner Manish Owner [PERSON_NAME] helper [PERSON_NAME] [PE…" at bounding box center [425, 223] width 132 height 56
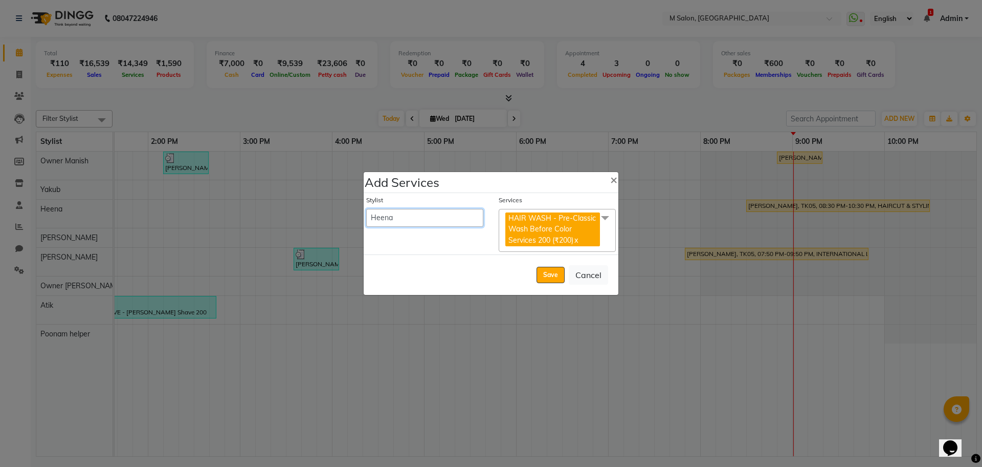
click at [438, 212] on select "[PERSON_NAME] Owner Manish Owner [PERSON_NAME] helper [PERSON_NAME] [PERSON_NAM…" at bounding box center [424, 218] width 117 height 18
select select "86896"
click at [366, 209] on select "[PERSON_NAME] Owner Manish Owner [PERSON_NAME] helper [PERSON_NAME] [PERSON_NAM…" at bounding box center [424, 218] width 117 height 18
select select "1350"
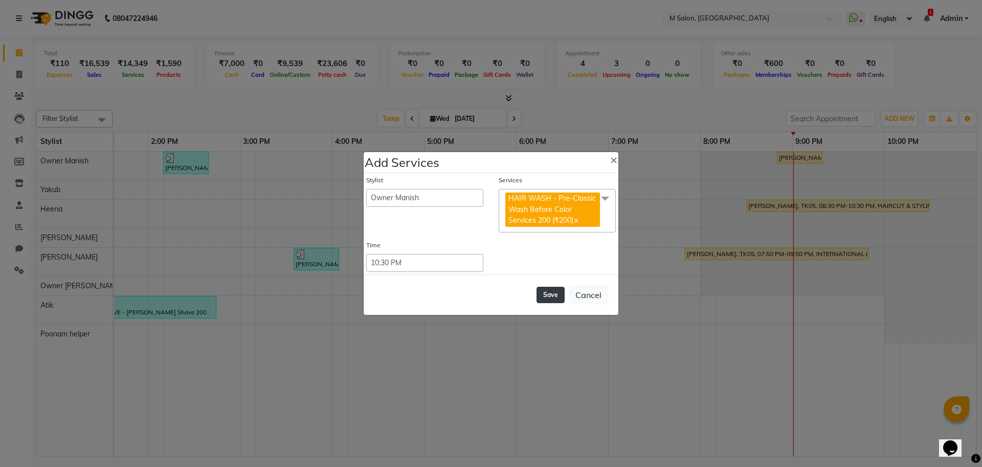
click at [560, 301] on button "Save" at bounding box center [551, 294] width 28 height 16
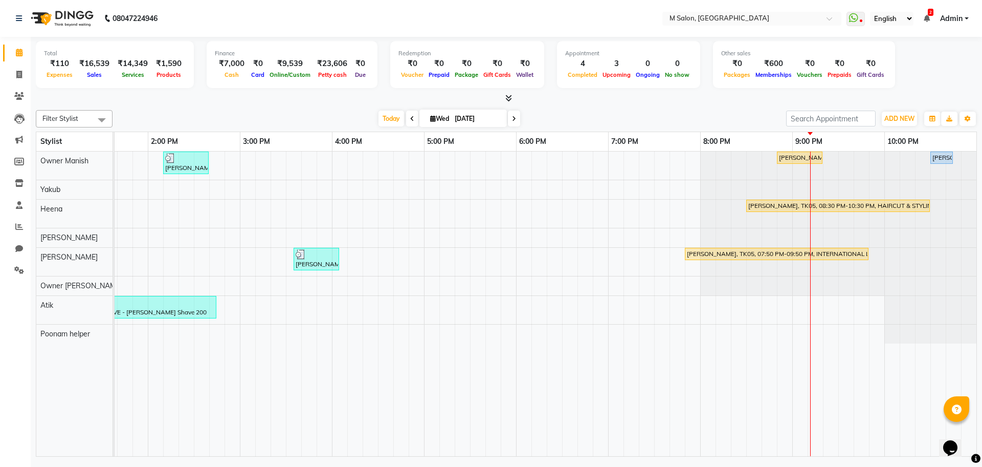
click at [410, 117] on icon at bounding box center [412, 119] width 4 height 6
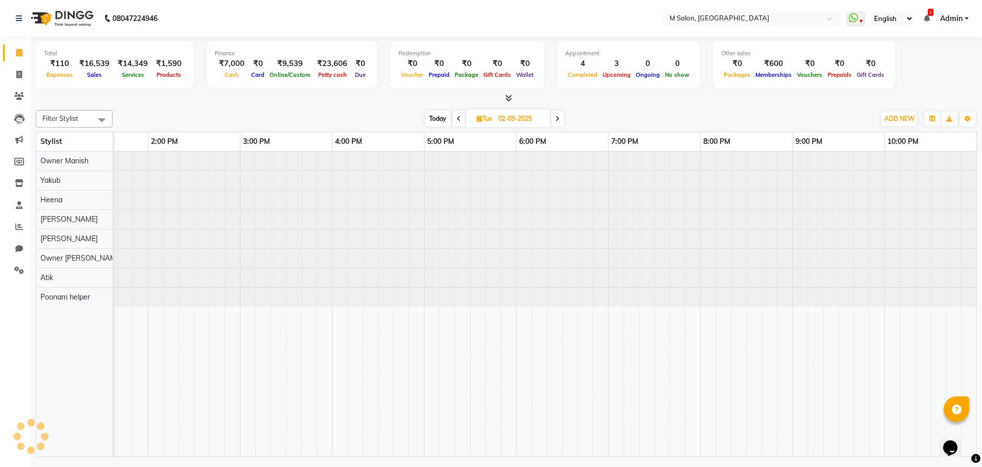
scroll to position [0, 335]
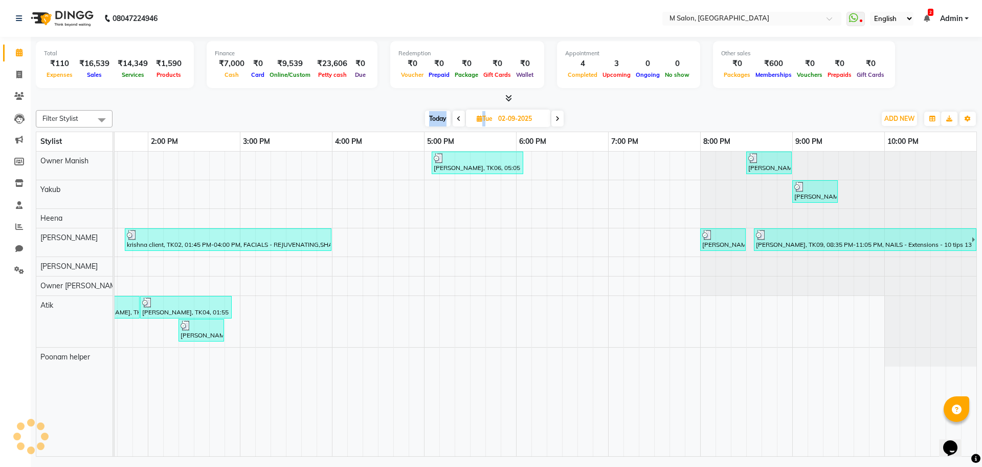
click at [410, 117] on div "[DATE] [DATE]" at bounding box center [494, 118] width 753 height 15
click at [452, 127] on div "Filter Stylist Select All [PERSON_NAME] Owner [PERSON_NAME] Owner [PERSON_NAME]…" at bounding box center [506, 118] width 941 height 17
click at [457, 120] on icon at bounding box center [459, 119] width 4 height 6
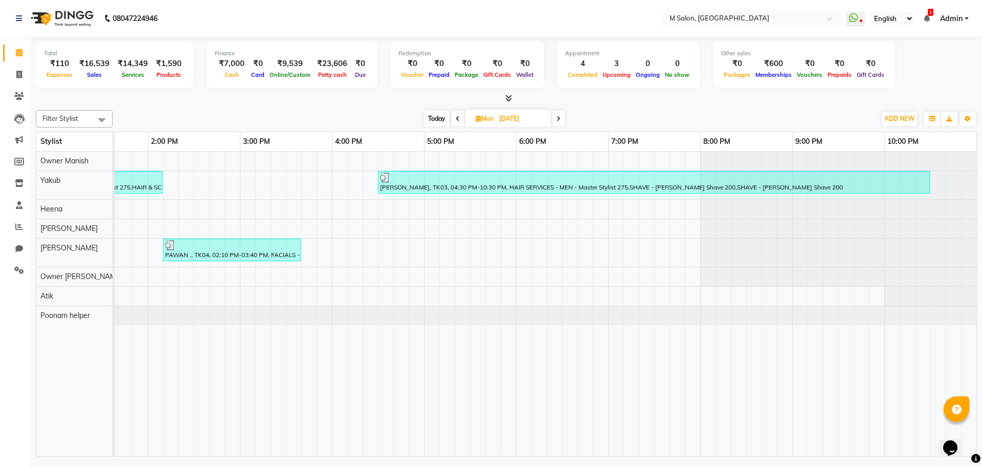
scroll to position [0, 0]
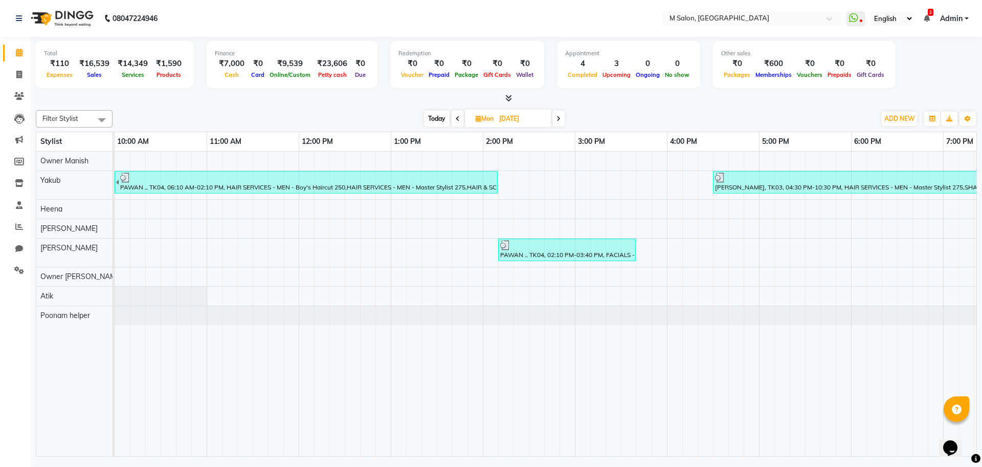
click at [555, 122] on span at bounding box center [558, 118] width 12 height 16
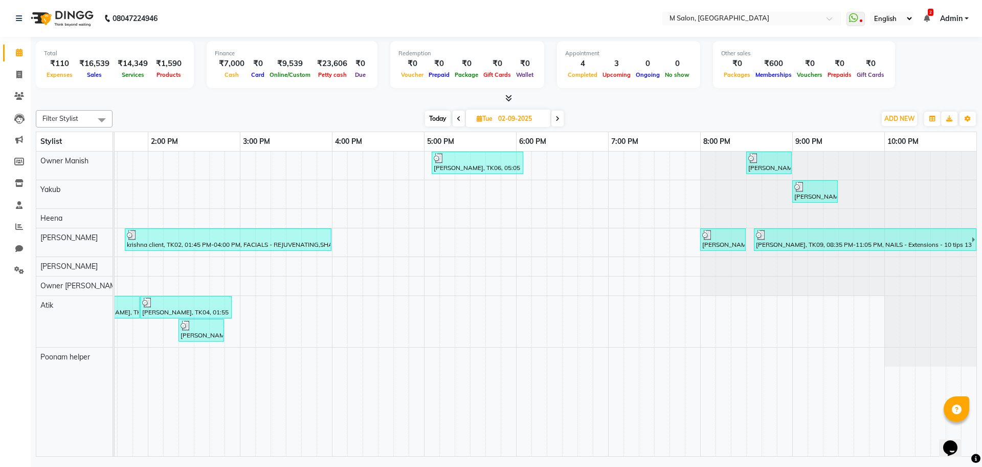
click at [429, 116] on span "Today" at bounding box center [438, 118] width 26 height 16
type input "[DATE]"
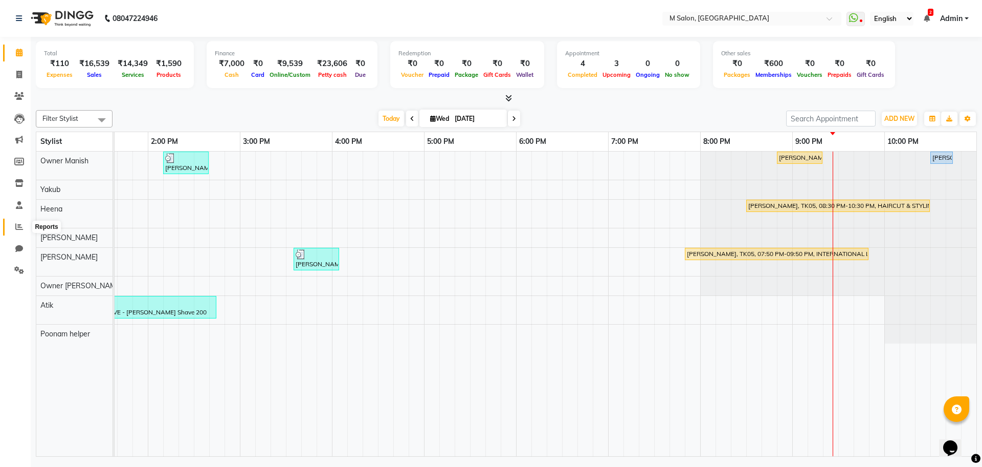
click at [18, 227] on icon at bounding box center [19, 227] width 8 height 8
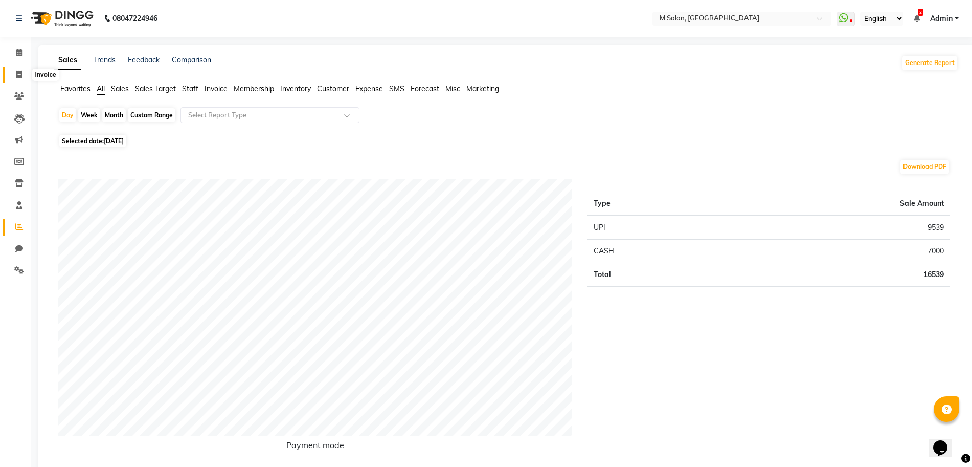
click at [17, 78] on icon at bounding box center [19, 75] width 6 height 8
select select "8655"
select select "service"
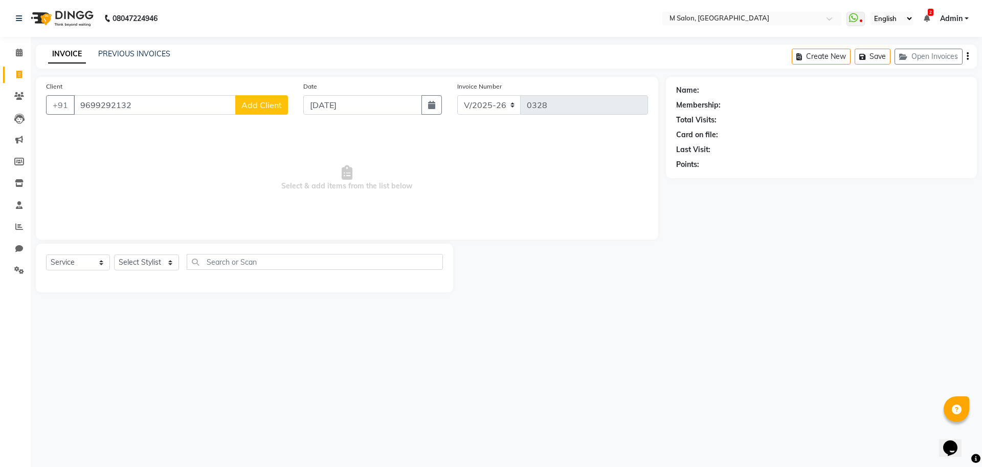
type input "9699292132"
click at [252, 99] on button "Add Client" at bounding box center [261, 104] width 53 height 19
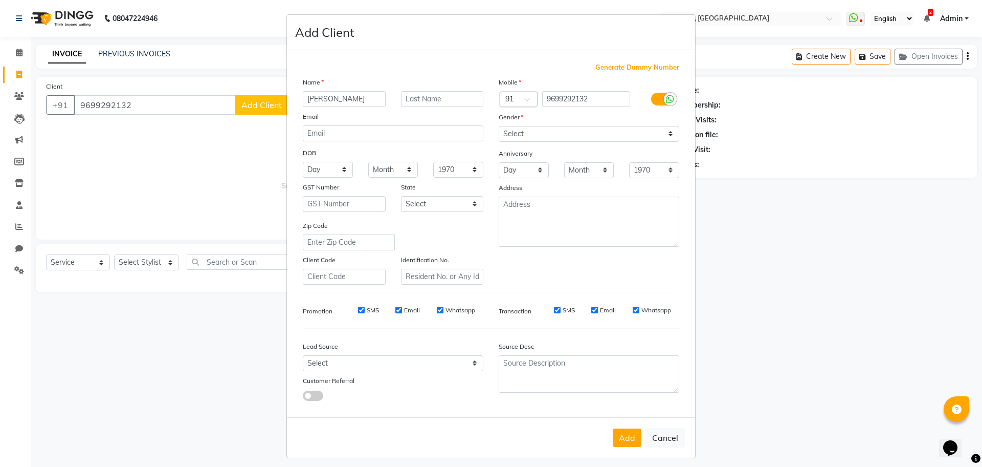
type input "[PERSON_NAME]"
click at [407, 102] on input "text" at bounding box center [442, 99] width 83 height 16
type input "tiwari"
drag, startPoint x: 587, startPoint y: 133, endPoint x: 523, endPoint y: 180, distance: 79.4
click at [523, 180] on div "Mobile Country Code × 91 9699292132 Gender Select [DEMOGRAPHIC_DATA] [DEMOGRAPH…" at bounding box center [589, 181] width 196 height 208
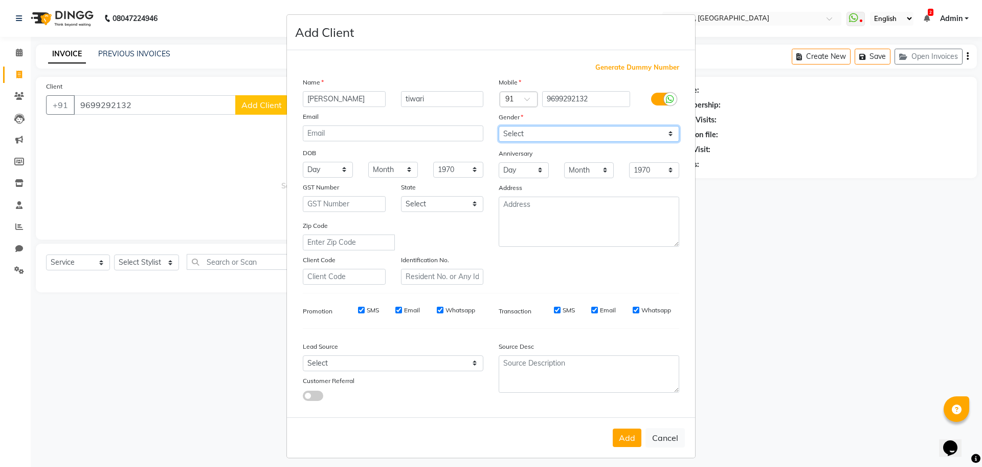
select select "[DEMOGRAPHIC_DATA]"
click at [499, 126] on select "Select [DEMOGRAPHIC_DATA] [DEMOGRAPHIC_DATA] Other Prefer Not To Say" at bounding box center [589, 134] width 181 height 16
click at [616, 439] on button "Add" at bounding box center [627, 437] width 29 height 18
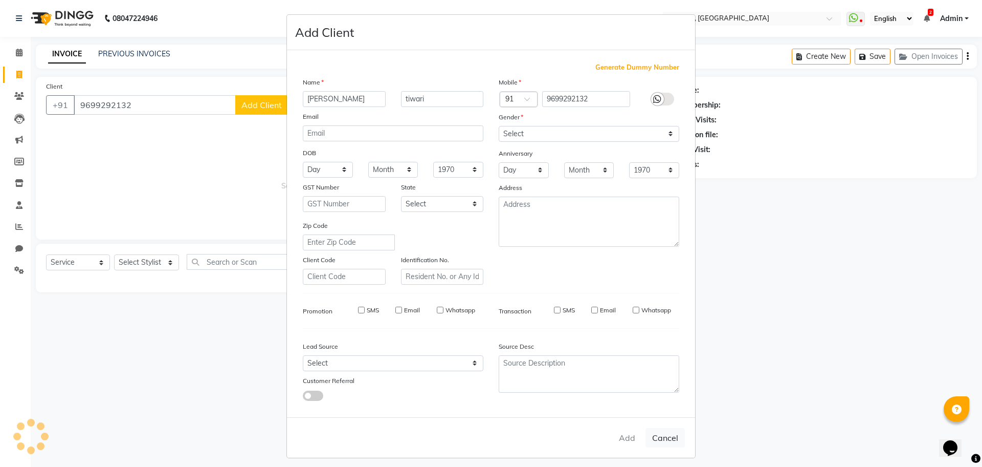
select select
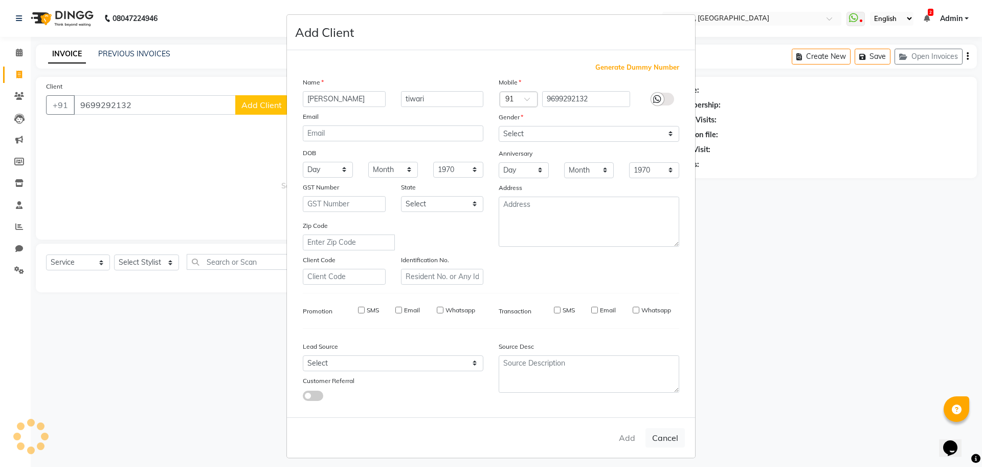
select select
checkbox input "false"
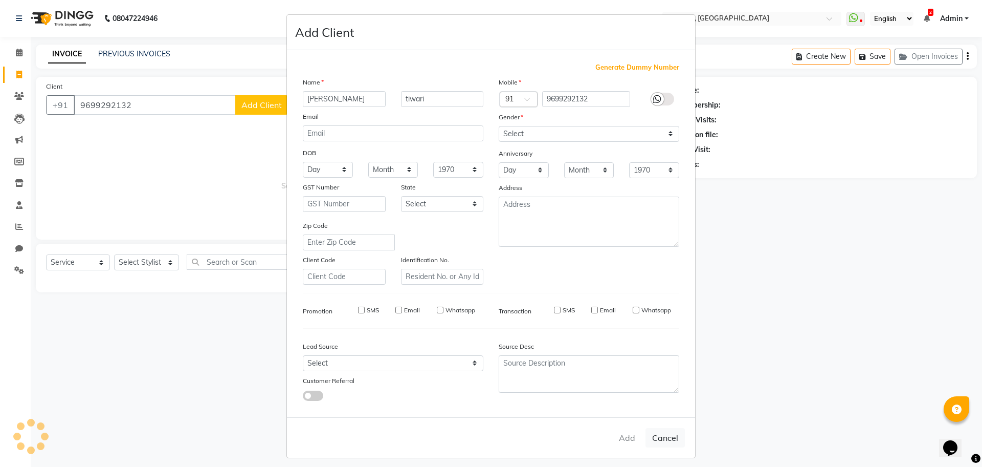
checkbox input "false"
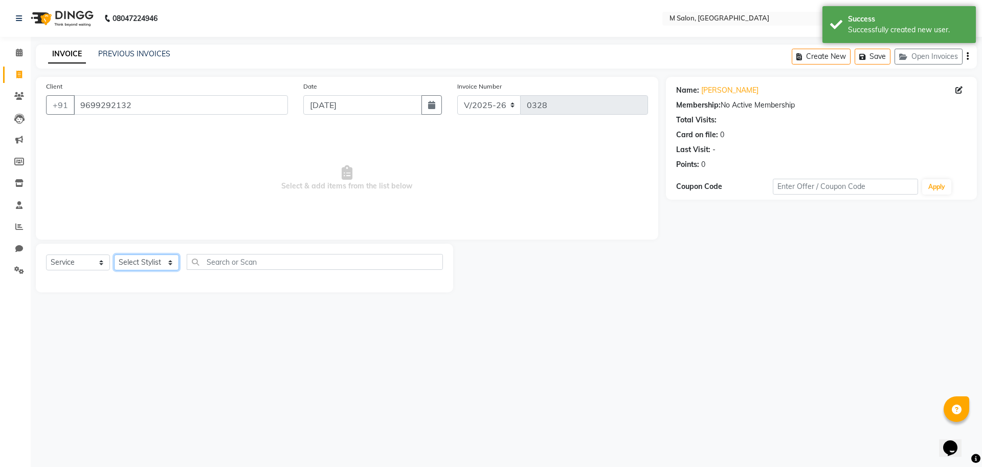
click at [157, 263] on select "Select Stylist [PERSON_NAME] Owner [PERSON_NAME] Owner [PERSON_NAME] Poonam hel…" at bounding box center [146, 262] width 65 height 16
select select "87581"
click at [114, 254] on select "Select Stylist [PERSON_NAME] Owner [PERSON_NAME] Owner [PERSON_NAME] Poonam hel…" at bounding box center [146, 262] width 65 height 16
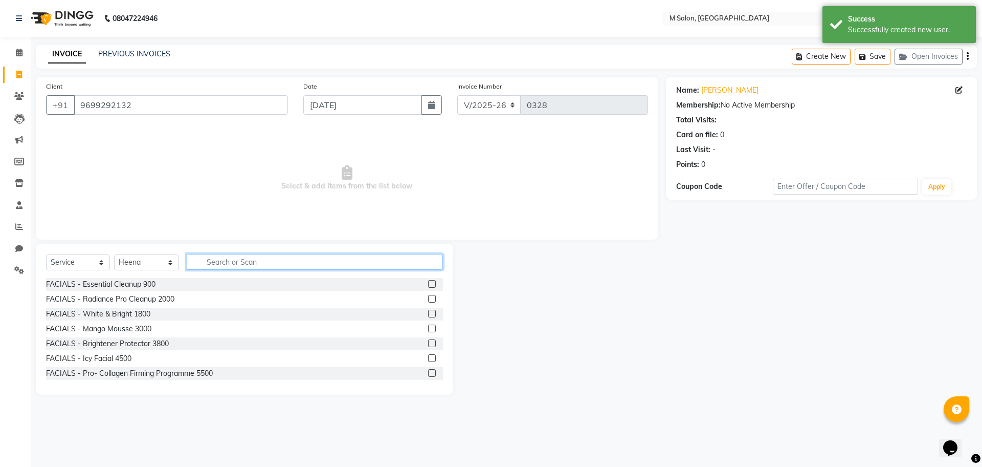
click at [236, 261] on input "text" at bounding box center [315, 262] width 256 height 16
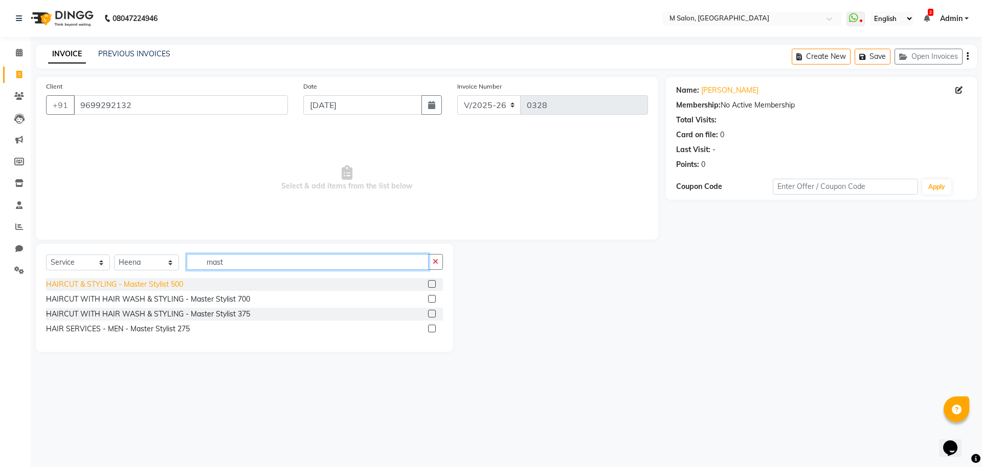
type input "mast"
click at [124, 283] on div "HAIRCUT & STYLING - Master Stylist 500" at bounding box center [114, 284] width 137 height 11
checkbox input "false"
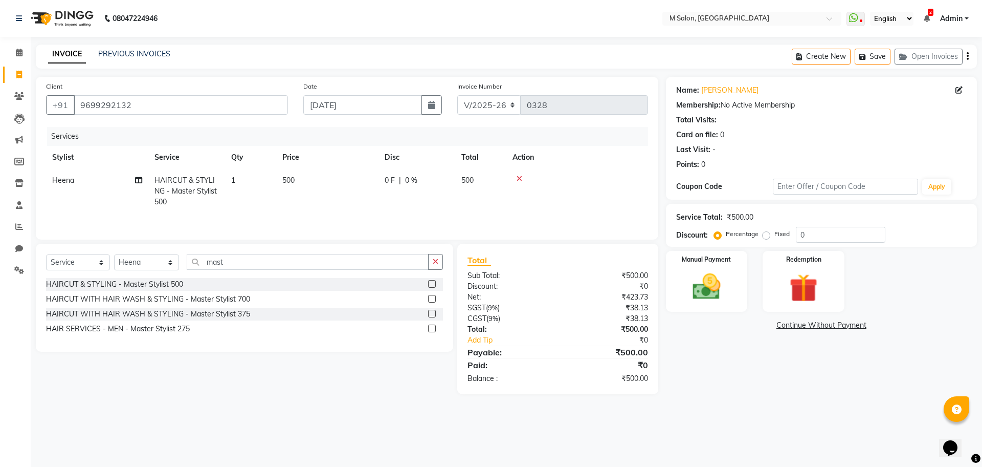
click at [193, 187] on span "HAIRCUT & STYLING - Master Stylist 500" at bounding box center [185, 190] width 62 height 31
select select "87581"
click at [193, 187] on span "HAIRCUT & STYLING - Master Stylist 500" at bounding box center [202, 189] width 76 height 20
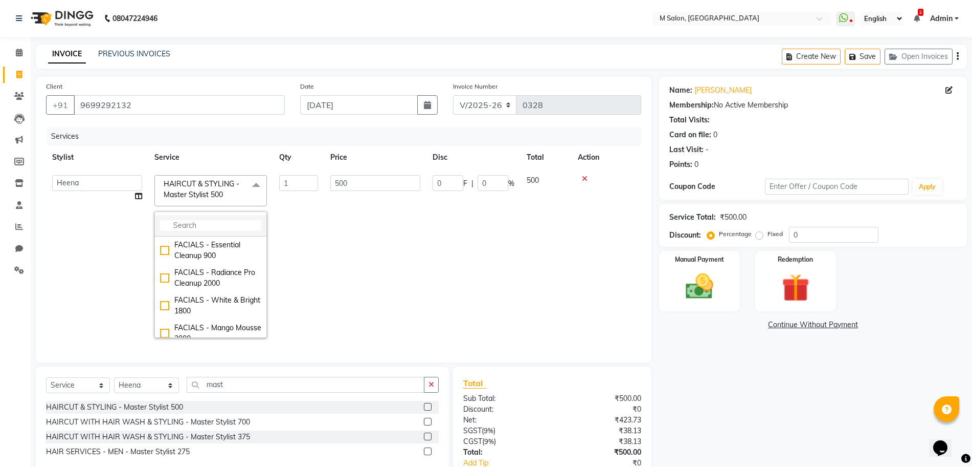
click at [193, 222] on input "multiselect-search" at bounding box center [210, 225] width 101 height 11
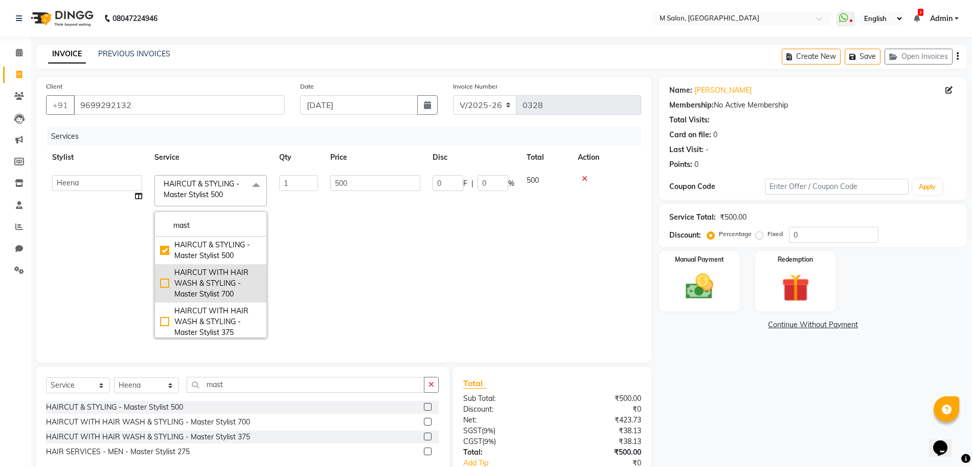
type input "mast"
click at [214, 280] on div "HAIRCUT WITH HAIR WASH & STYLING - Master Stylist 700" at bounding box center [210, 283] width 101 height 32
checkbox input "false"
checkbox input "true"
type input "700"
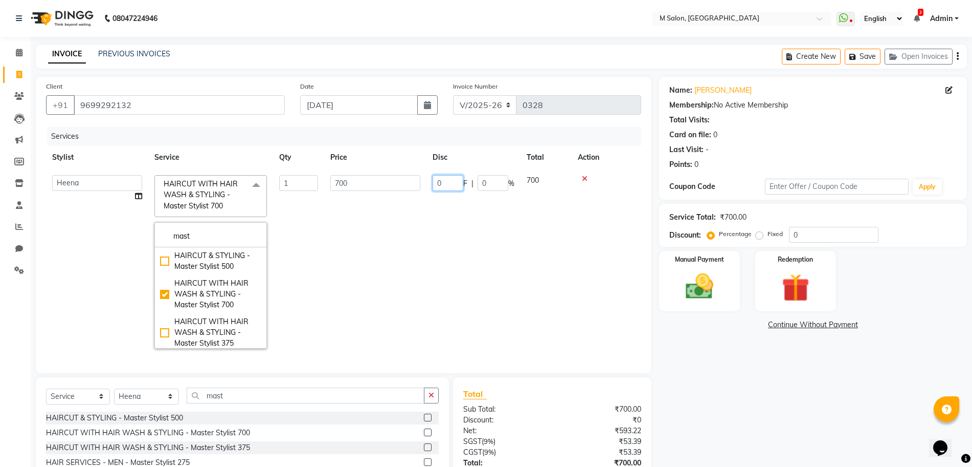
click at [449, 181] on input "0" at bounding box center [448, 183] width 31 height 16
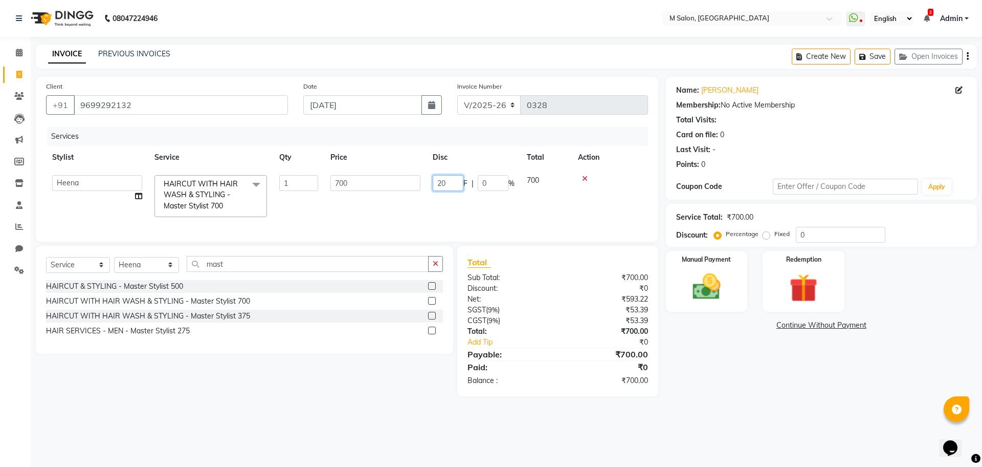
type input "200"
click at [458, 216] on tr "[PERSON_NAME] HAIRCUT WITH HAIR WASH & STYLING - Master Stylist 700 1 700 200 F…" at bounding box center [347, 196] width 602 height 55
click at [694, 282] on img at bounding box center [707, 287] width 48 height 34
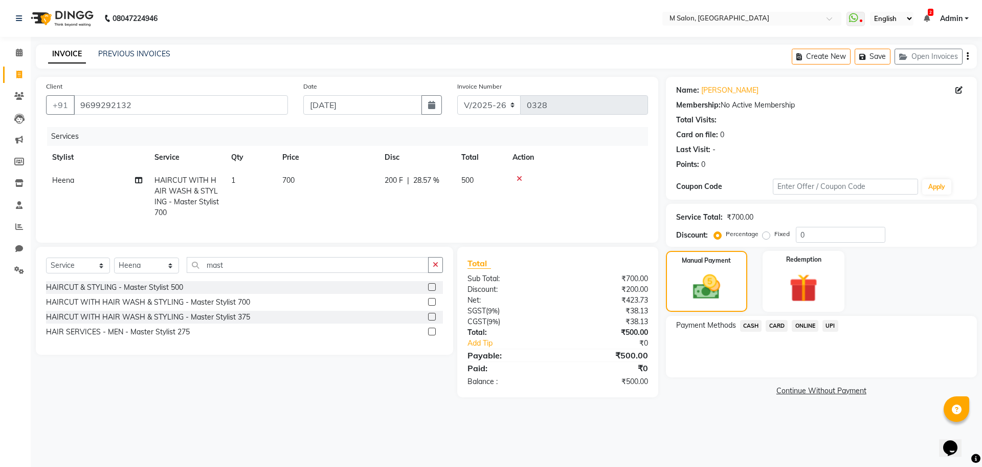
click at [835, 324] on span "UPI" at bounding box center [831, 326] width 16 height 12
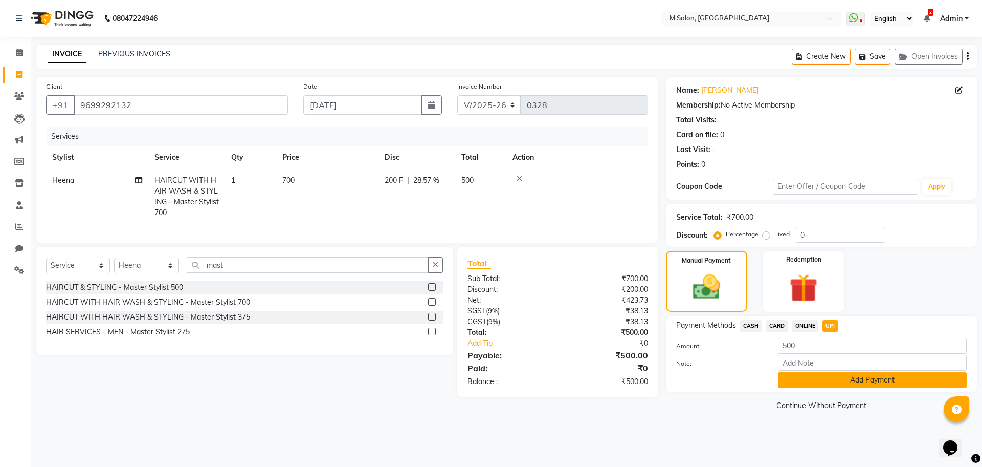
click at [829, 380] on button "Add Payment" at bounding box center [872, 380] width 189 height 16
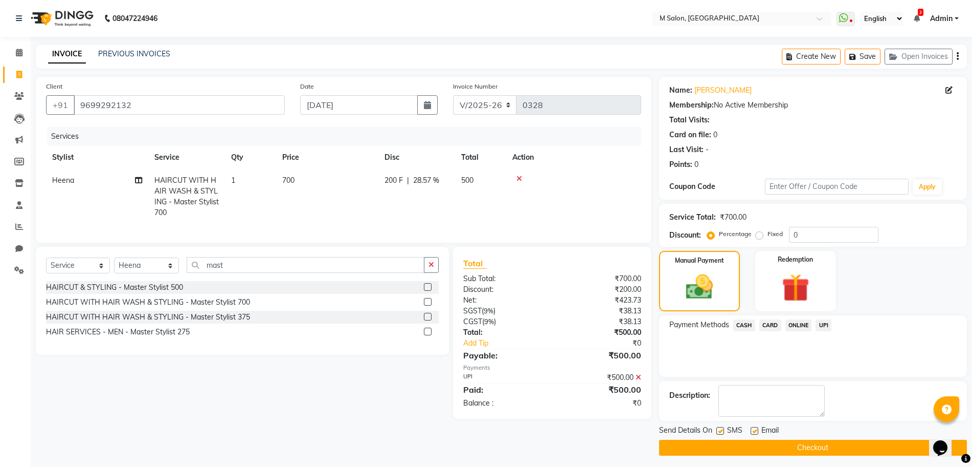
drag, startPoint x: 758, startPoint y: 438, endPoint x: 750, endPoint y: 445, distance: 10.2
click at [750, 445] on div "Send Details On SMS Email Checkout" at bounding box center [813, 440] width 308 height 31
click at [750, 445] on button "Checkout" at bounding box center [813, 447] width 308 height 16
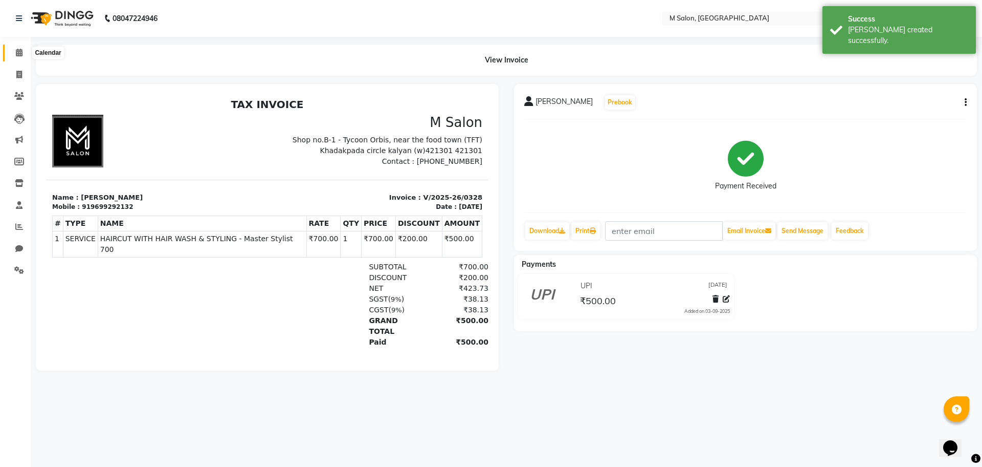
click at [23, 53] on span at bounding box center [19, 53] width 18 height 12
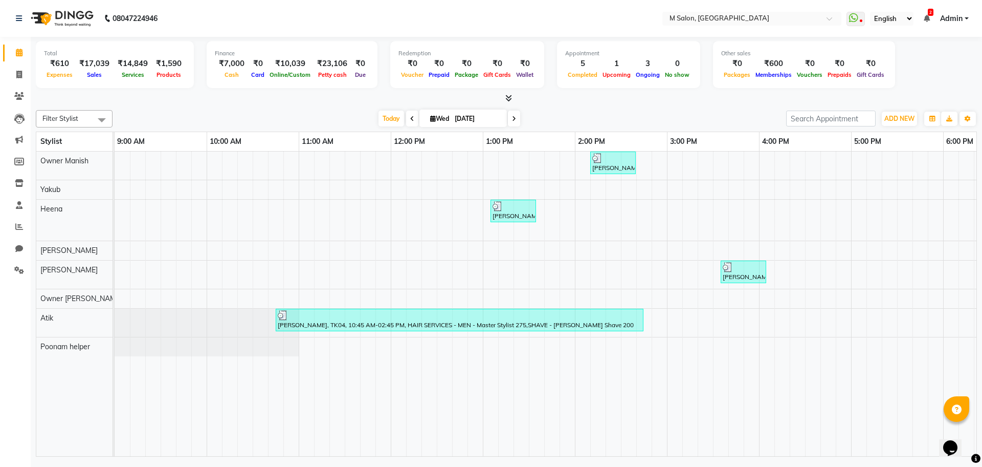
click at [625, 442] on td at bounding box center [628, 303] width 15 height 304
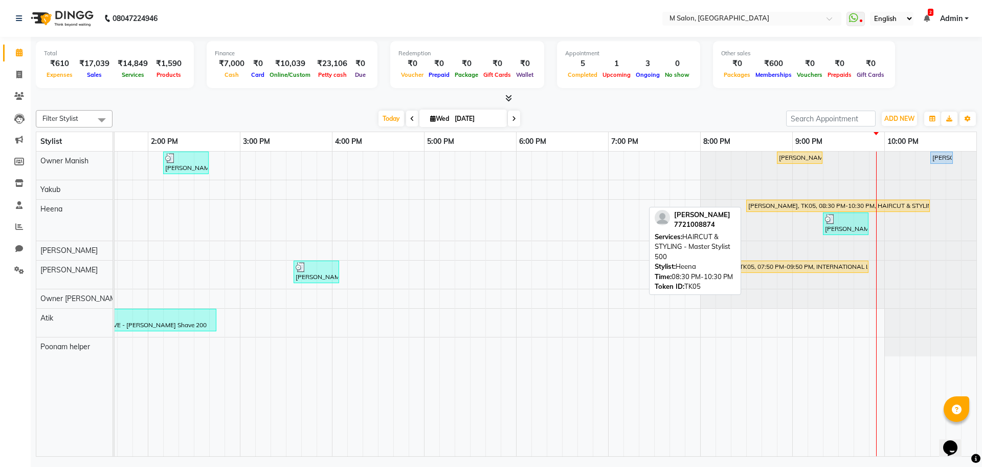
click at [853, 205] on div "[PERSON_NAME], TK05, 08:30 PM-10:30 PM, HAIRCUT & STYLING - Master Stylist 500" at bounding box center [838, 205] width 182 height 9
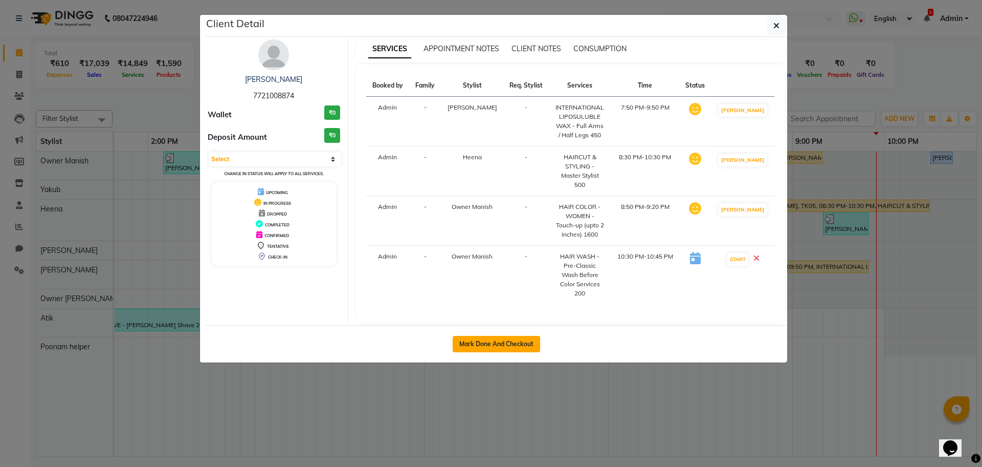
click at [509, 336] on button "Mark Done And Checkout" at bounding box center [496, 344] width 87 height 16
select select "8655"
select select "service"
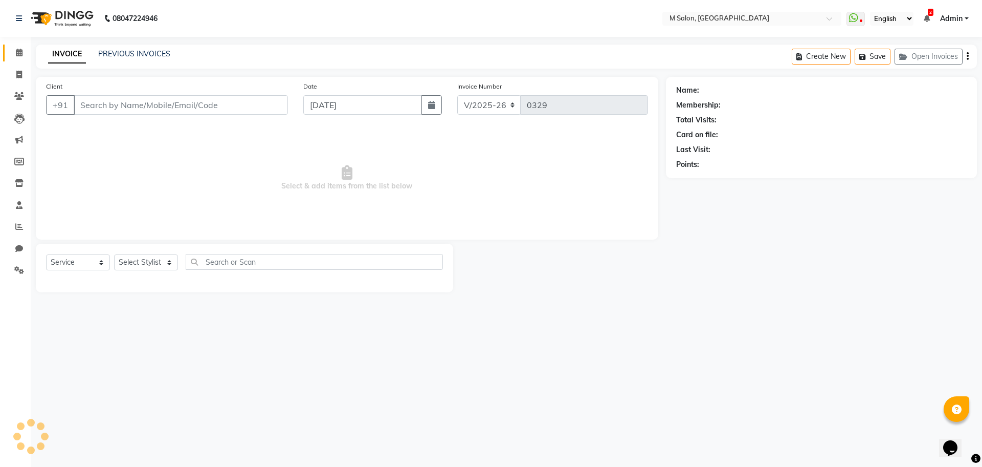
type input "7721008874"
select select "86896"
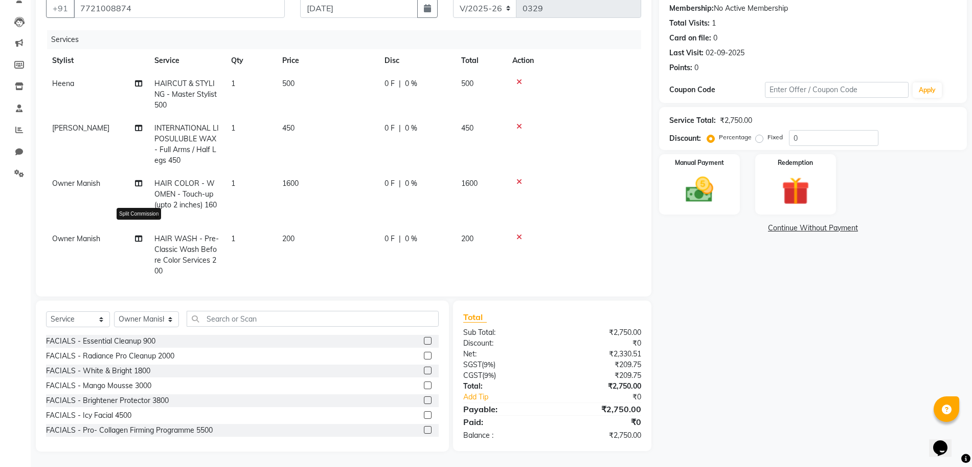
scroll to position [91, 0]
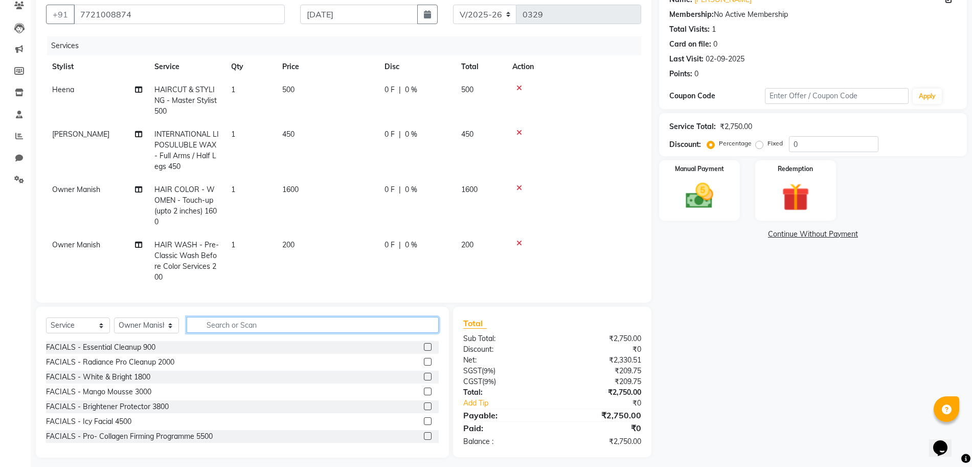
click at [211, 318] on input "text" at bounding box center [313, 325] width 252 height 16
type input "eye"
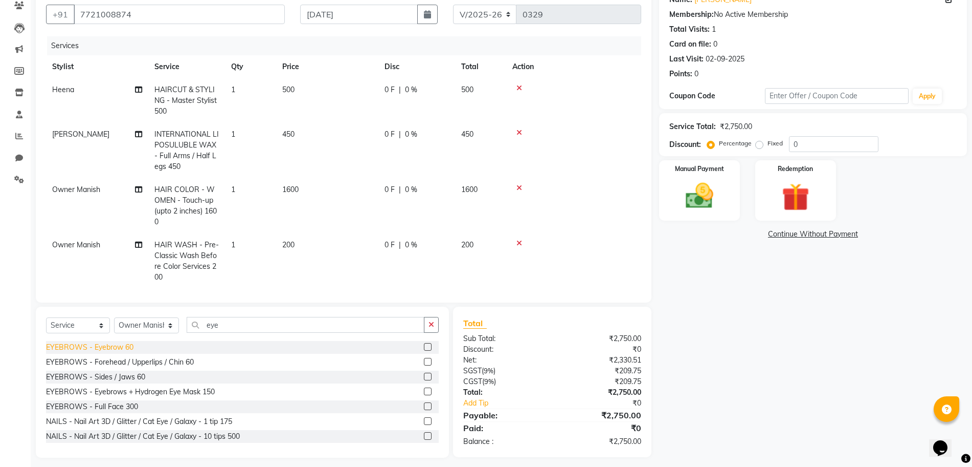
click at [100, 342] on div "EYEBROWS - Eyebrow 60" at bounding box center [89, 347] width 87 height 11
checkbox input "false"
click at [265, 321] on input "eye" at bounding box center [306, 325] width 238 height 16
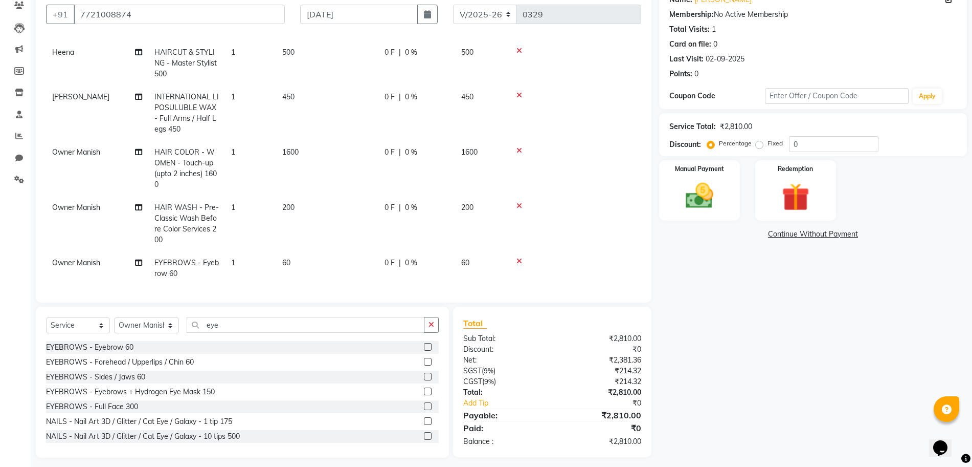
click at [73, 258] on span "Owner Manish" at bounding box center [76, 262] width 48 height 9
select select "86896"
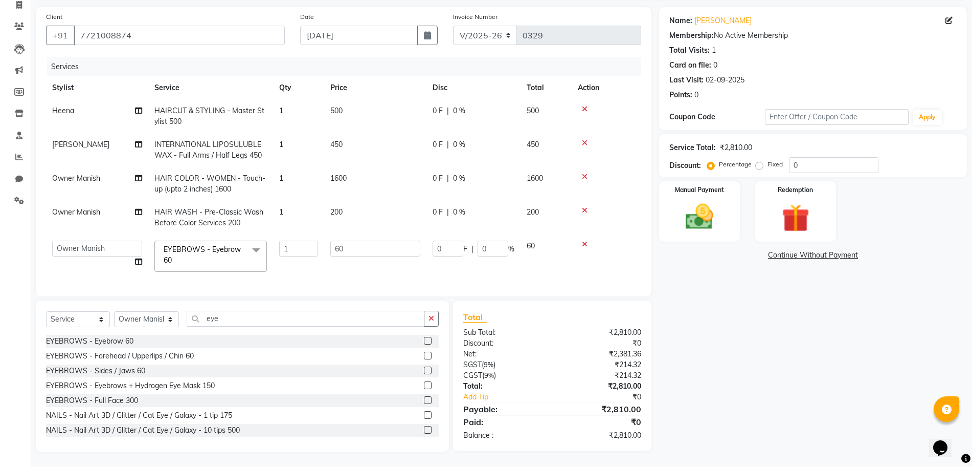
scroll to position [0, 0]
click at [73, 252] on select "[PERSON_NAME] Owner Manish Owner [PERSON_NAME] helper [PERSON_NAME] [PERSON_NAM…" at bounding box center [97, 248] width 90 height 16
select select "88050"
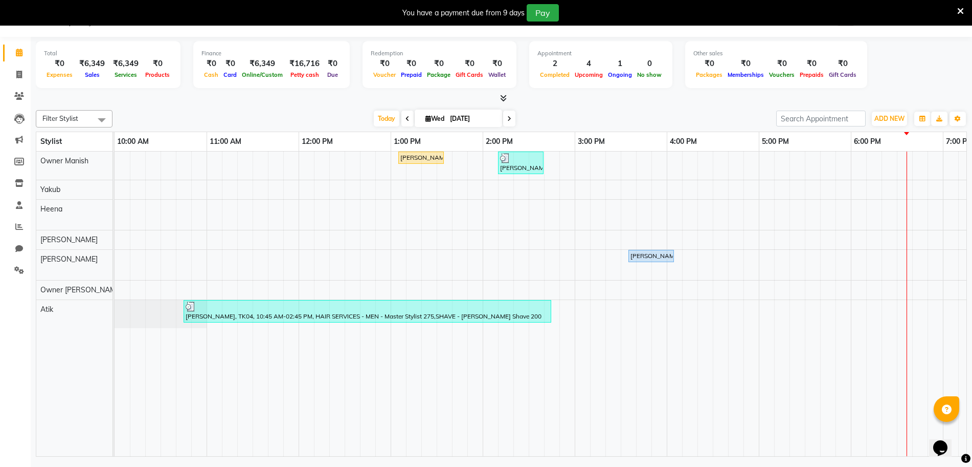
scroll to position [0, 345]
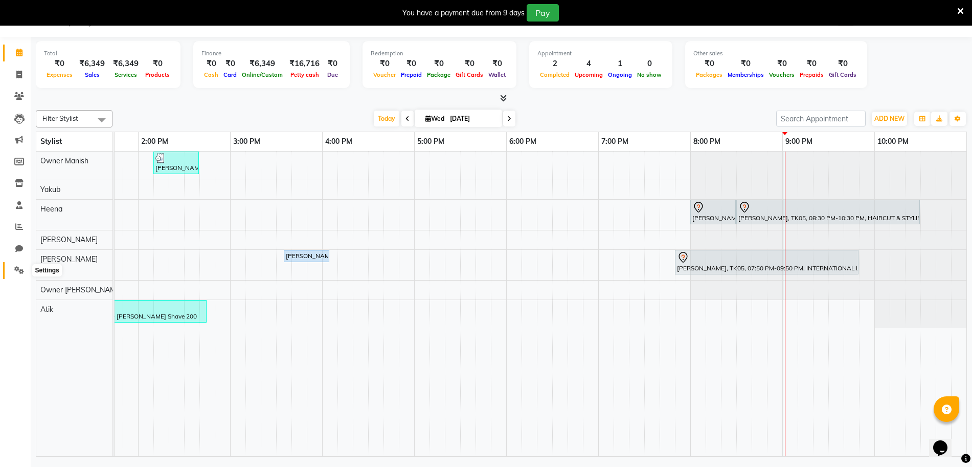
click at [14, 269] on icon at bounding box center [19, 270] width 10 height 8
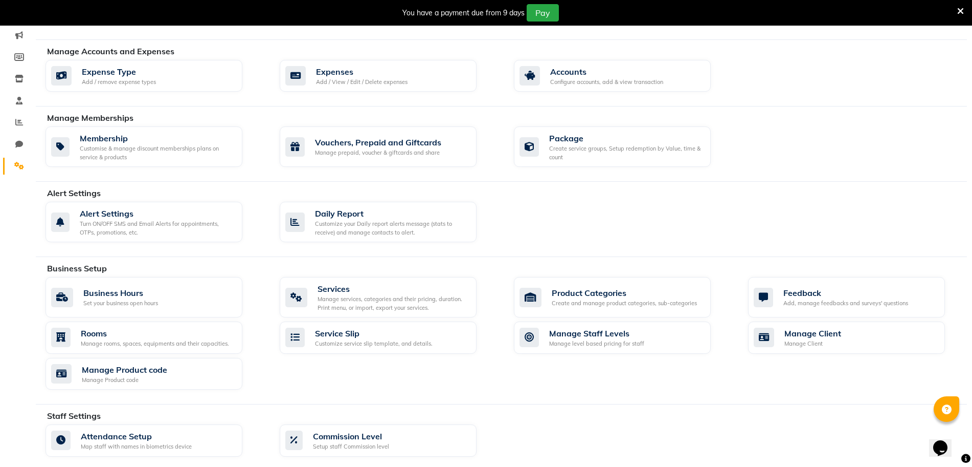
scroll to position [134, 0]
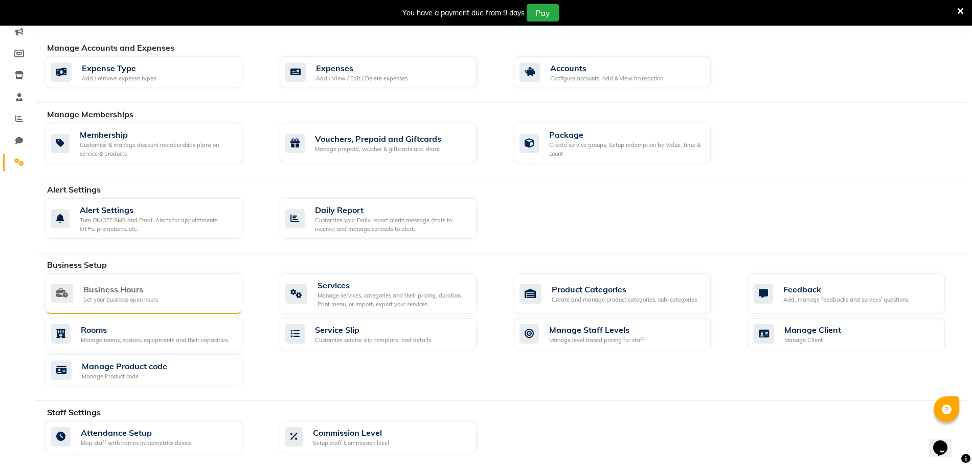
click at [142, 286] on div "Business Hours" at bounding box center [120, 289] width 75 height 12
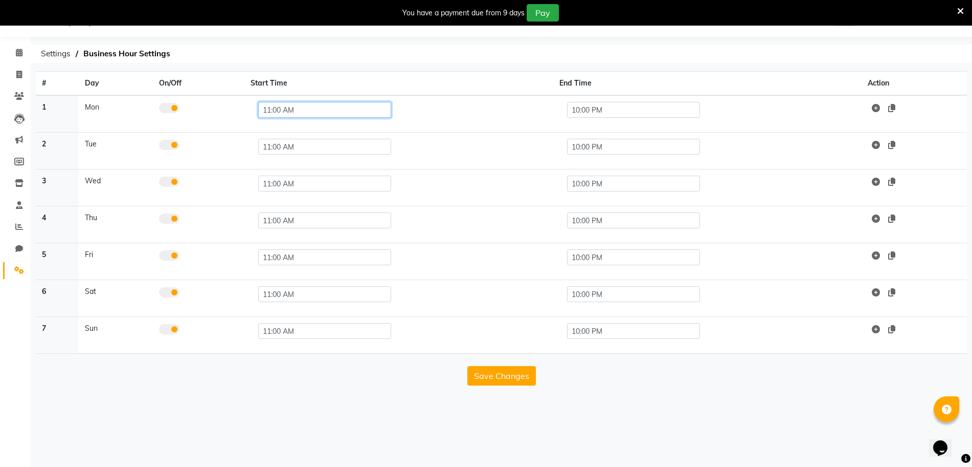
click at [271, 110] on input "11:00 AM" at bounding box center [324, 110] width 133 height 16
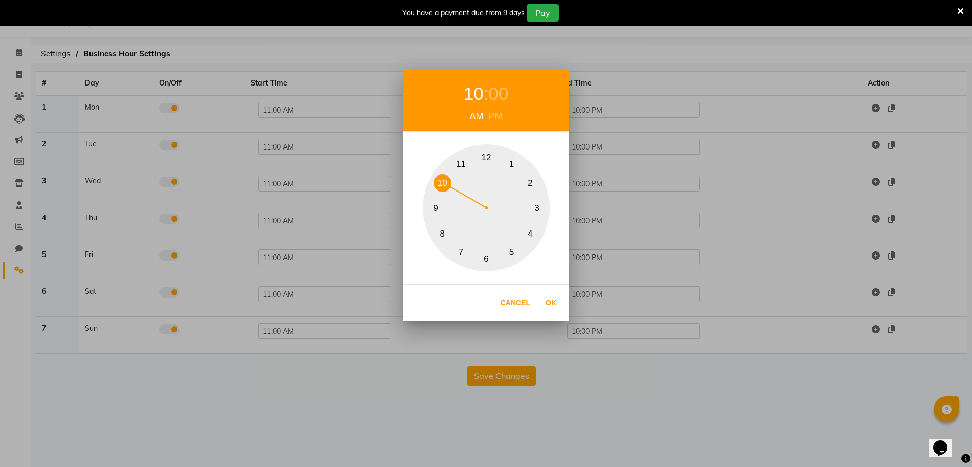
drag, startPoint x: 461, startPoint y: 165, endPoint x: 449, endPoint y: 180, distance: 19.3
click at [449, 180] on div "1 2 3 4 5 6 7 8 9 10 11 12" at bounding box center [486, 207] width 127 height 127
click at [449, 180] on button "10" at bounding box center [443, 183] width 18 height 18
click at [544, 302] on button "Ok" at bounding box center [551, 302] width 21 height 21
type input "10:00 AM"
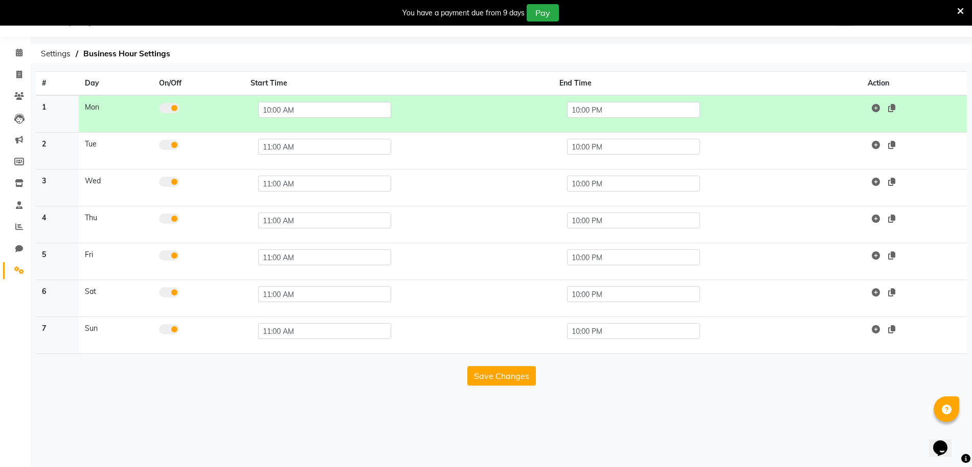
click at [273, 137] on td "11:00 AM" at bounding box center [399, 150] width 308 height 37
click at [271, 153] on input "11:00 AM" at bounding box center [324, 147] width 133 height 16
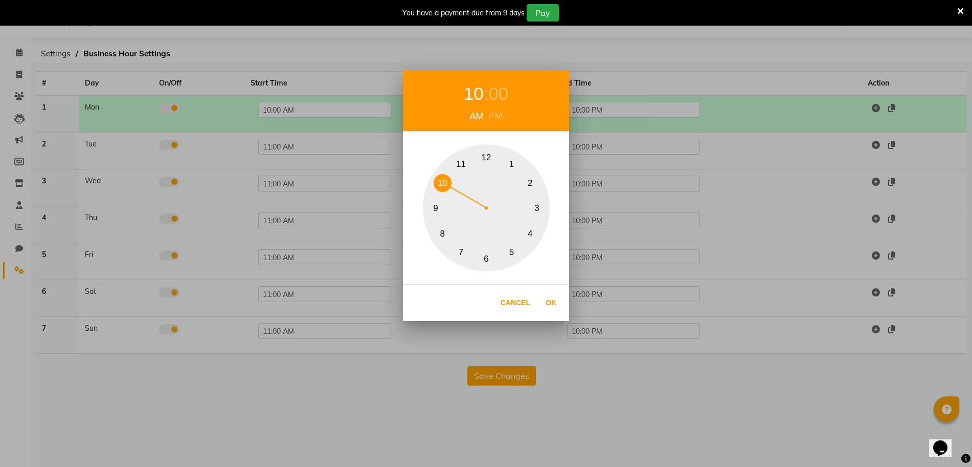
drag, startPoint x: 455, startPoint y: 168, endPoint x: 445, endPoint y: 178, distance: 13.8
click at [445, 178] on div "1 2 3 4 5 6 7 8 9 10 11 12" at bounding box center [486, 207] width 127 height 127
click at [548, 306] on button "Ok" at bounding box center [551, 302] width 21 height 21
type input "10:00 AM"
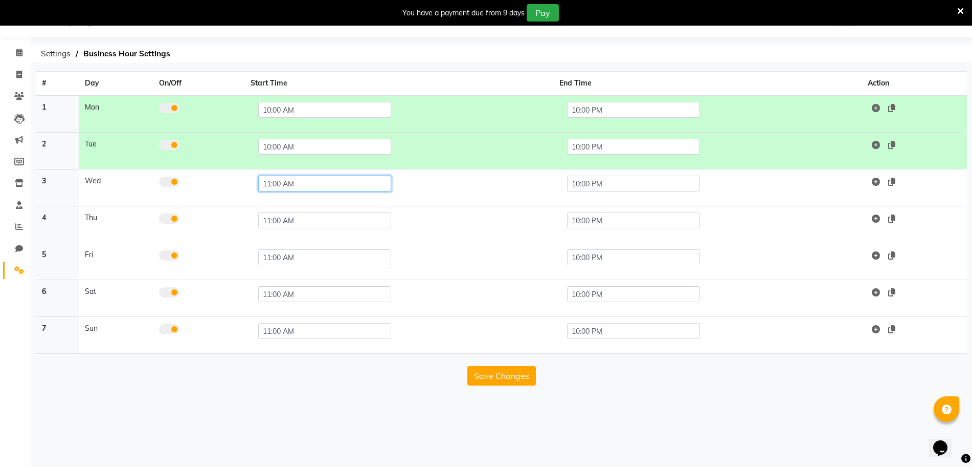
click at [308, 178] on input "11:00 AM" at bounding box center [324, 183] width 133 height 16
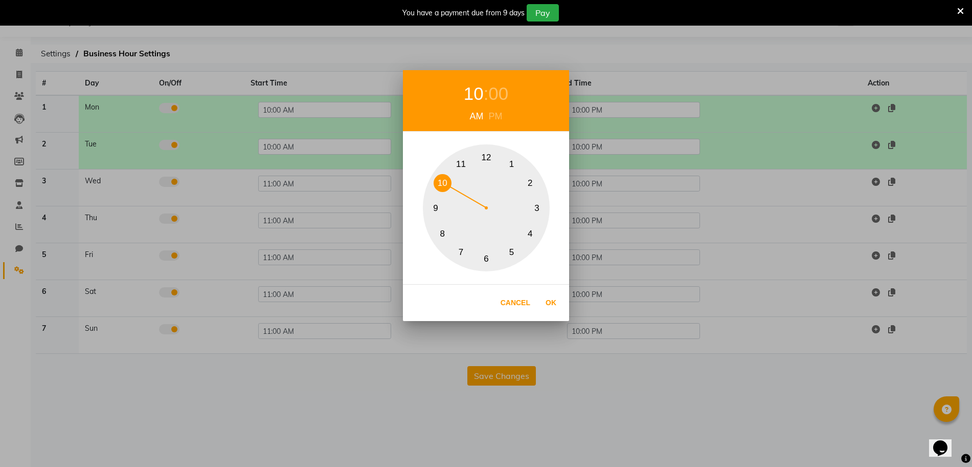
drag, startPoint x: 463, startPoint y: 164, endPoint x: 443, endPoint y: 176, distance: 24.1
click at [443, 176] on div "1 2 3 4 5 6 7 8 9 10 11 12" at bounding box center [486, 207] width 127 height 127
click at [545, 302] on button "Ok" at bounding box center [551, 302] width 21 height 21
type input "10:00 AM"
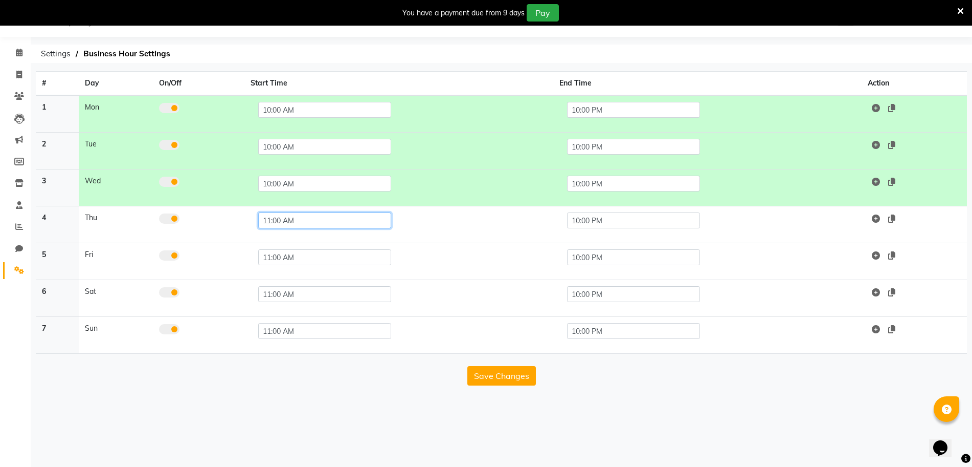
click at [333, 222] on input "11:00 AM" at bounding box center [324, 220] width 133 height 16
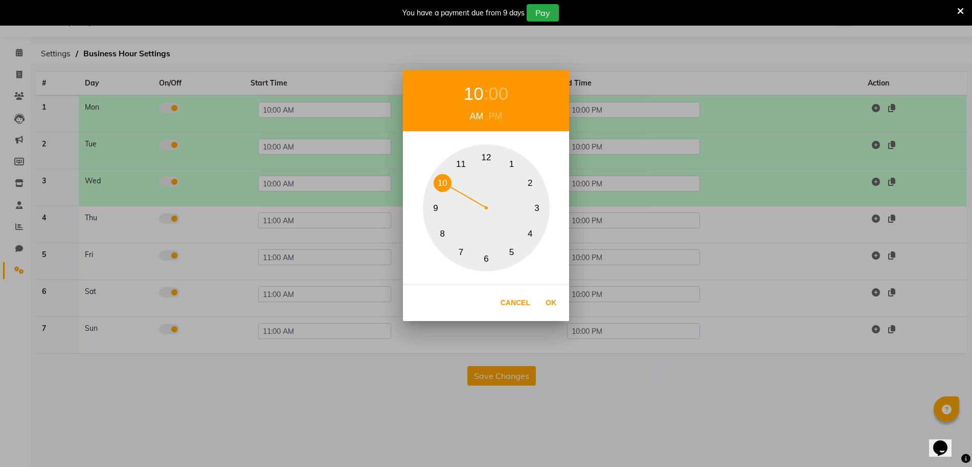
drag, startPoint x: 459, startPoint y: 168, endPoint x: 448, endPoint y: 183, distance: 18.3
click at [448, 183] on div "1 2 3 4 5 6 7 8 9 10 11 12" at bounding box center [486, 207] width 127 height 127
click at [544, 298] on button "Ok" at bounding box center [551, 302] width 21 height 21
type input "10:00 AM"
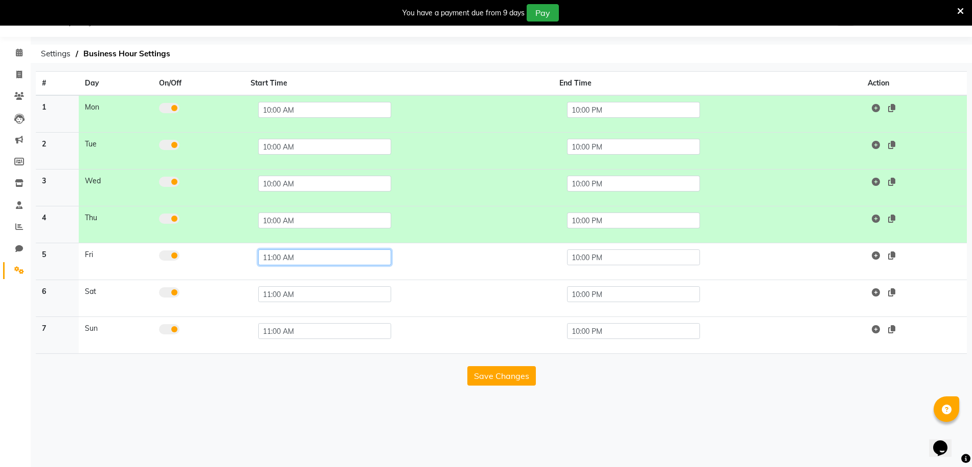
click at [311, 251] on input "11:00 AM" at bounding box center [324, 257] width 133 height 16
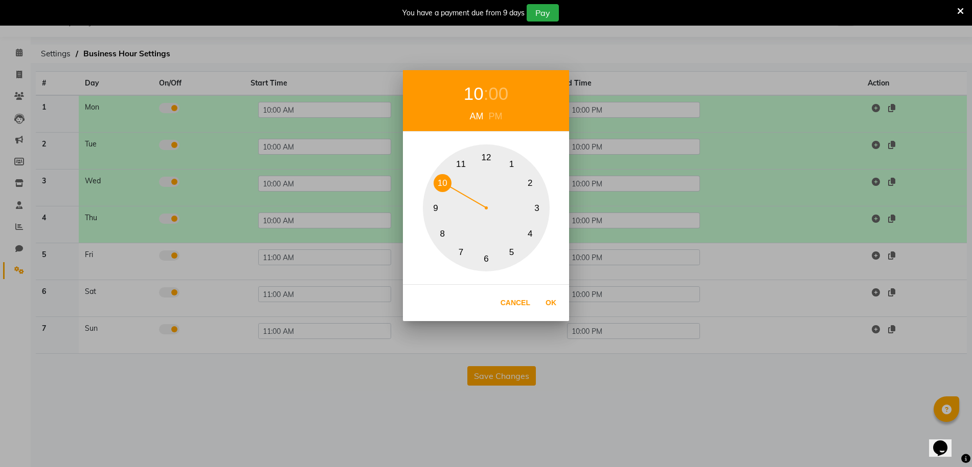
click at [448, 185] on button "10" at bounding box center [443, 183] width 18 height 18
click at [546, 300] on button "Ok" at bounding box center [551, 302] width 21 height 21
type input "10:00 AM"
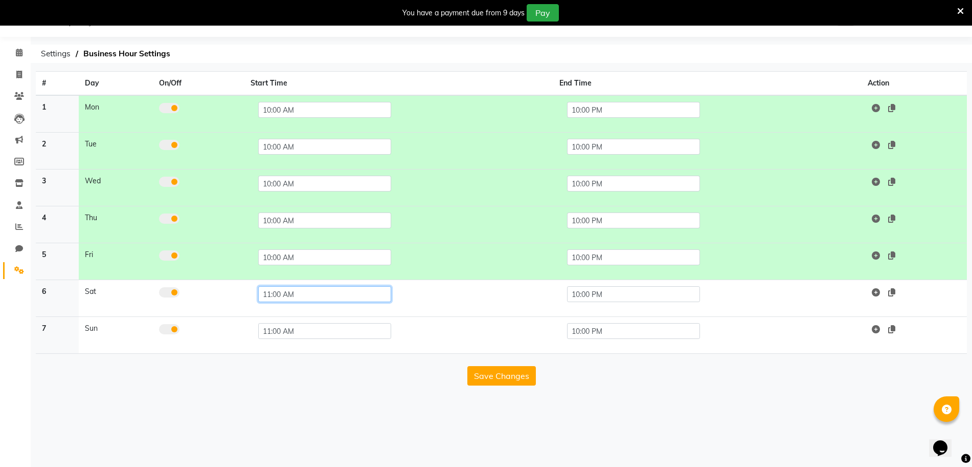
click at [316, 290] on input "11:00 AM" at bounding box center [324, 294] width 133 height 16
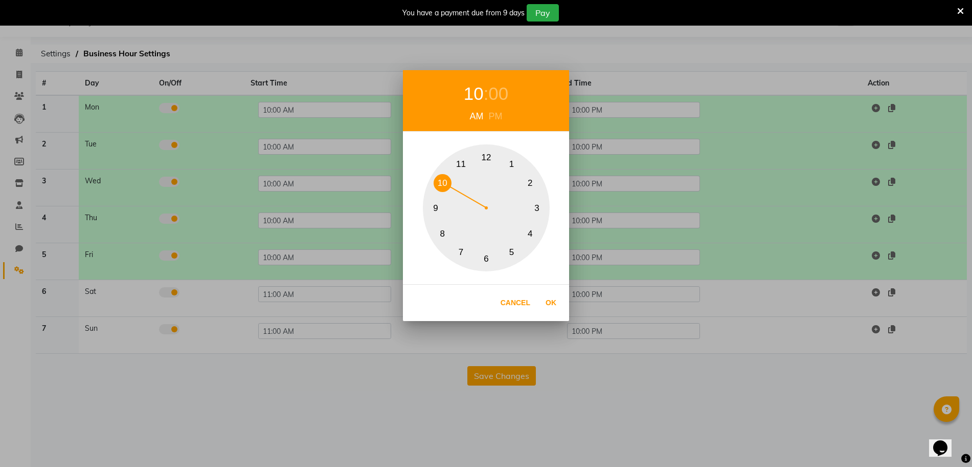
drag, startPoint x: 459, startPoint y: 174, endPoint x: 444, endPoint y: 195, distance: 25.6
click at [444, 195] on div "1 2 3 4 5 6 7 8 9 10 11 12" at bounding box center [486, 207] width 127 height 127
click at [550, 296] on button "Ok" at bounding box center [551, 302] width 21 height 21
type input "10:00 AM"
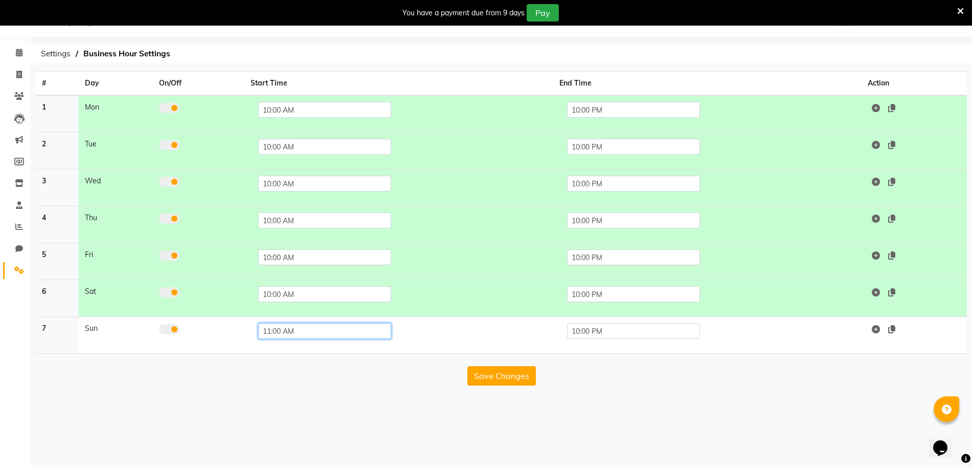
click at [347, 325] on input "11:00 AM" at bounding box center [324, 331] width 133 height 16
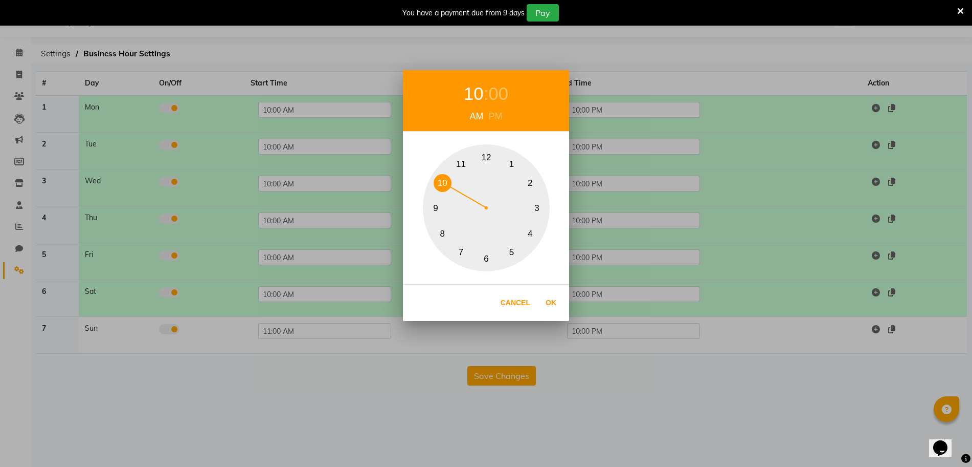
drag, startPoint x: 459, startPoint y: 167, endPoint x: 451, endPoint y: 185, distance: 20.0
click at [451, 185] on div "1 2 3 4 5 6 7 8 9 10 11 12" at bounding box center [486, 207] width 127 height 127
click at [549, 301] on button "Ok" at bounding box center [551, 302] width 21 height 21
type input "10:00 AM"
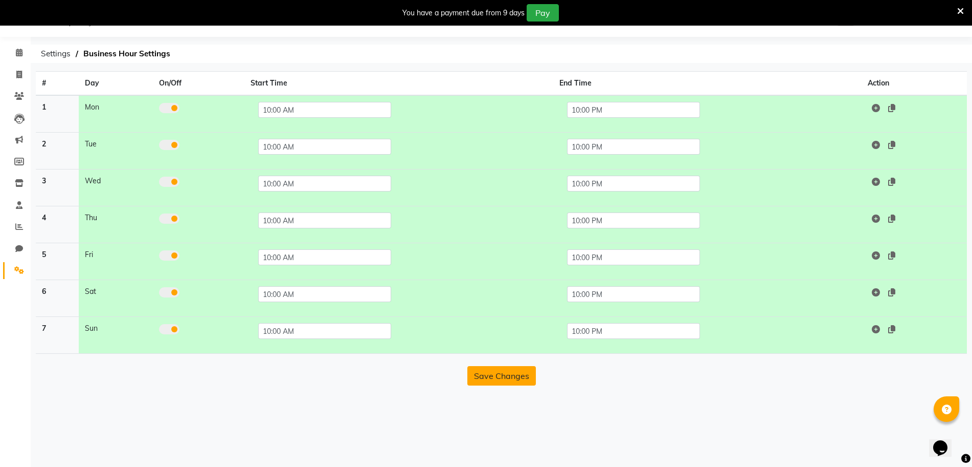
click at [508, 370] on button "Save Changes" at bounding box center [502, 375] width 69 height 19
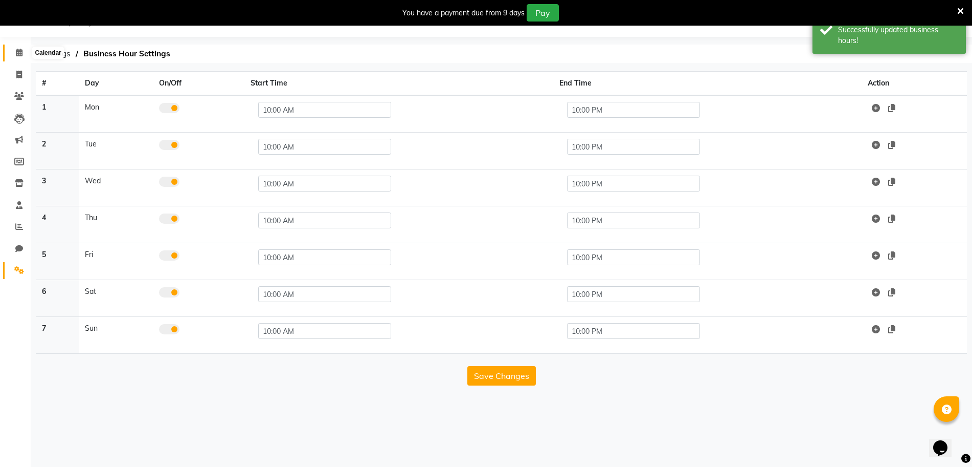
click at [27, 54] on span at bounding box center [19, 53] width 18 height 12
